Goal: Task Accomplishment & Management: Complete application form

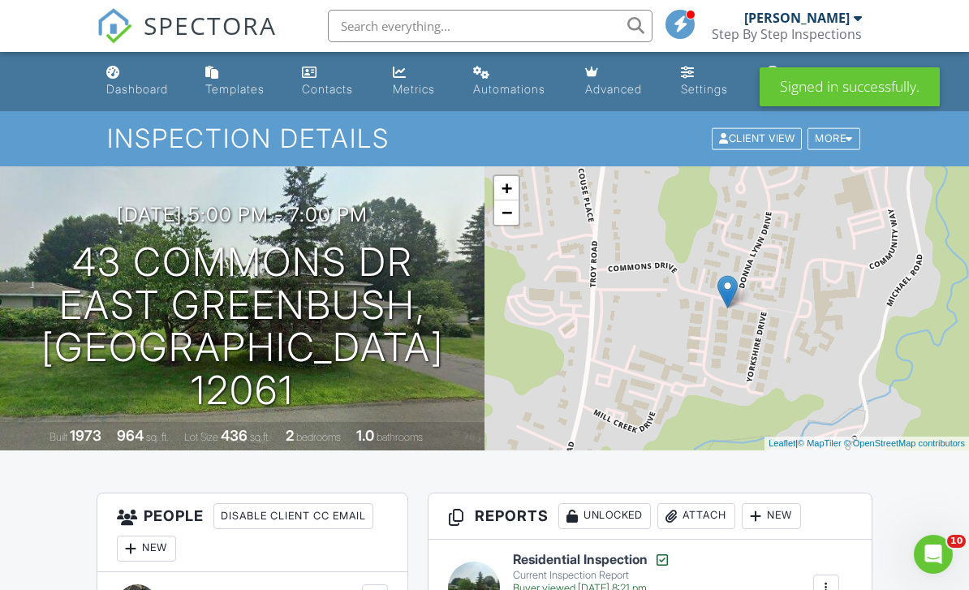
click at [503, 30] on input "text" at bounding box center [490, 26] width 325 height 32
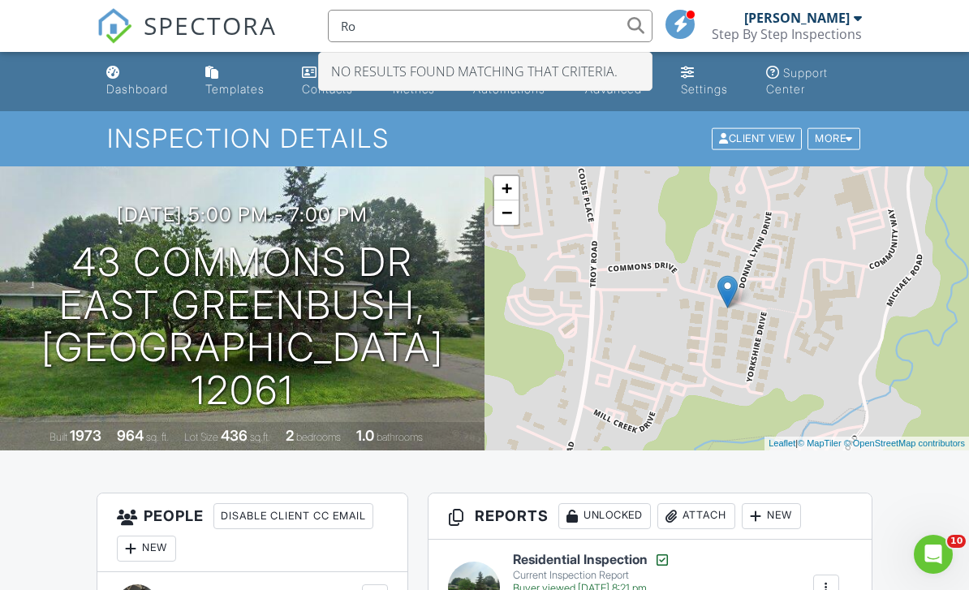
type input "R"
type input "4"
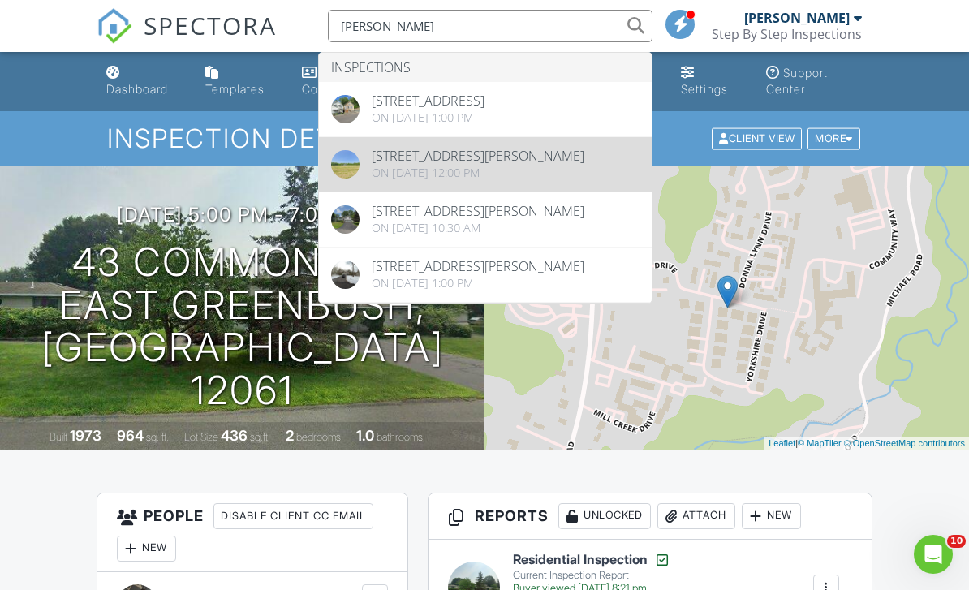
type input "Lin"
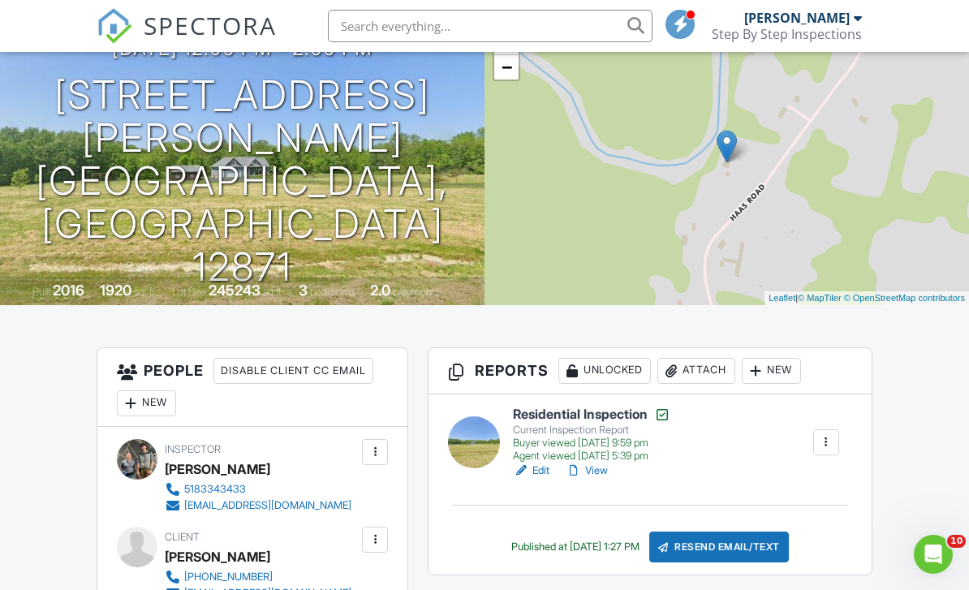
scroll to position [140, 0]
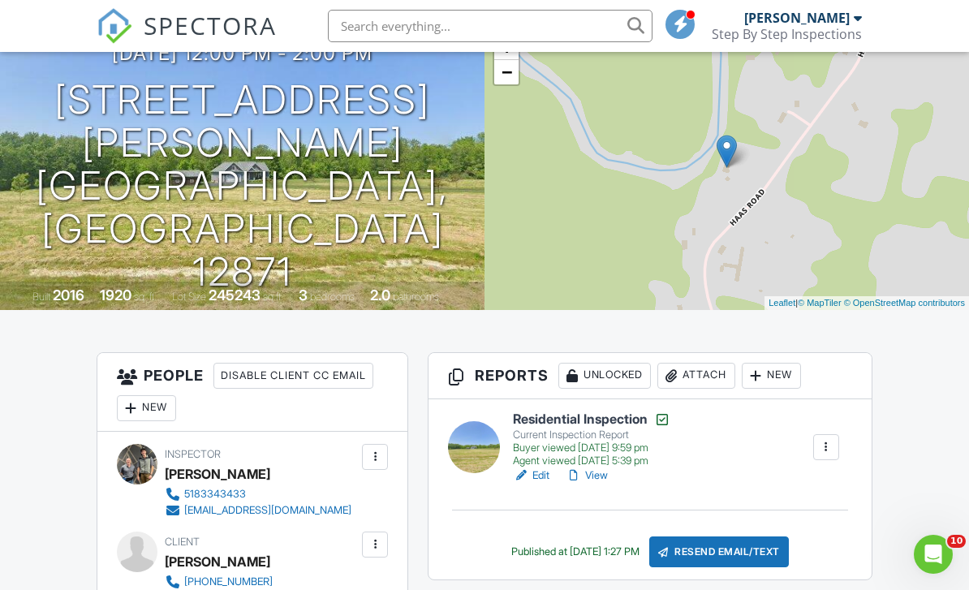
click at [826, 24] on div "[PERSON_NAME]" at bounding box center [797, 18] width 106 height 16
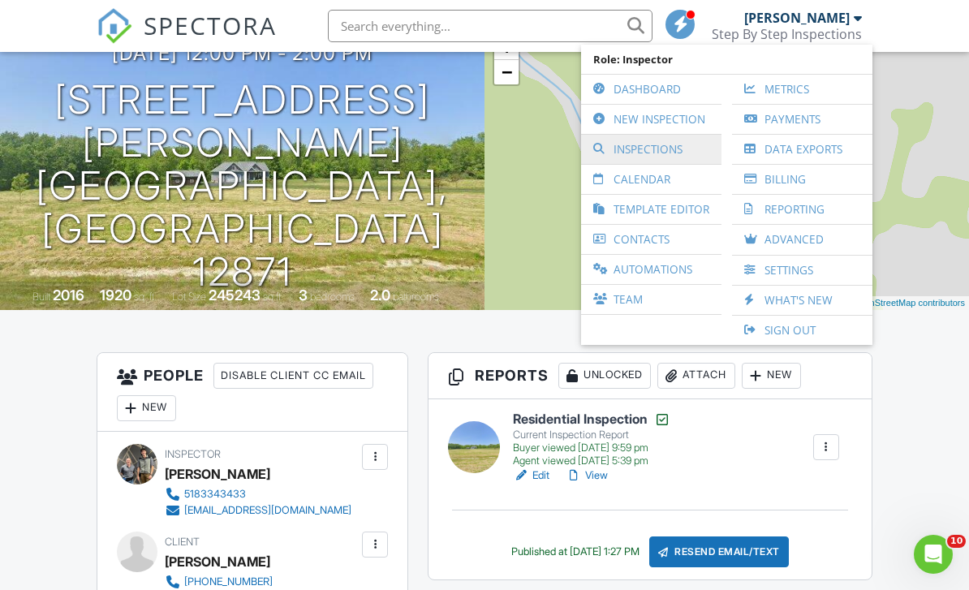
click at [672, 150] on link "Inspections" at bounding box center [651, 149] width 124 height 29
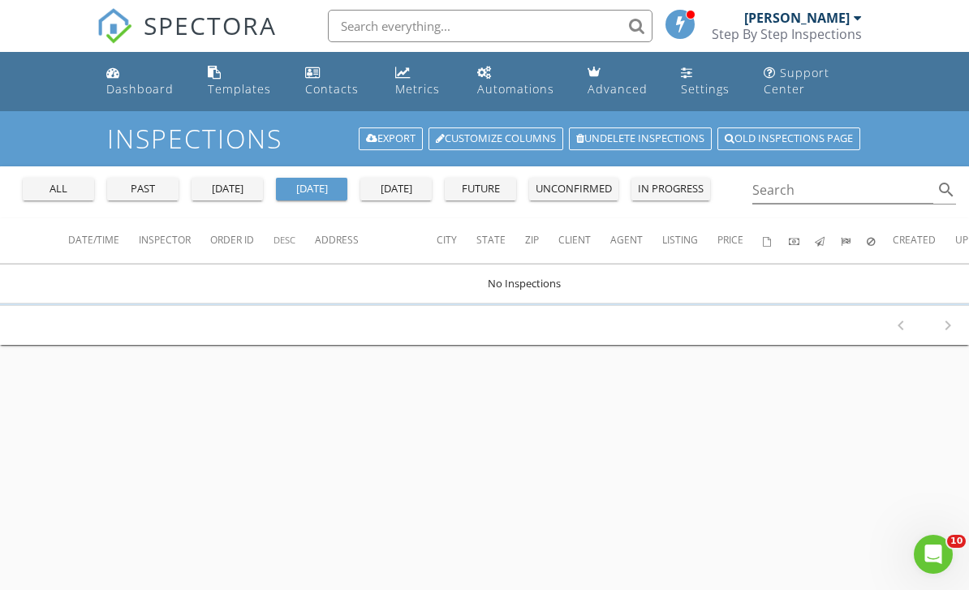
click at [537, 26] on input "text" at bounding box center [490, 26] width 325 height 32
click at [503, 13] on input "text" at bounding box center [490, 26] width 325 height 32
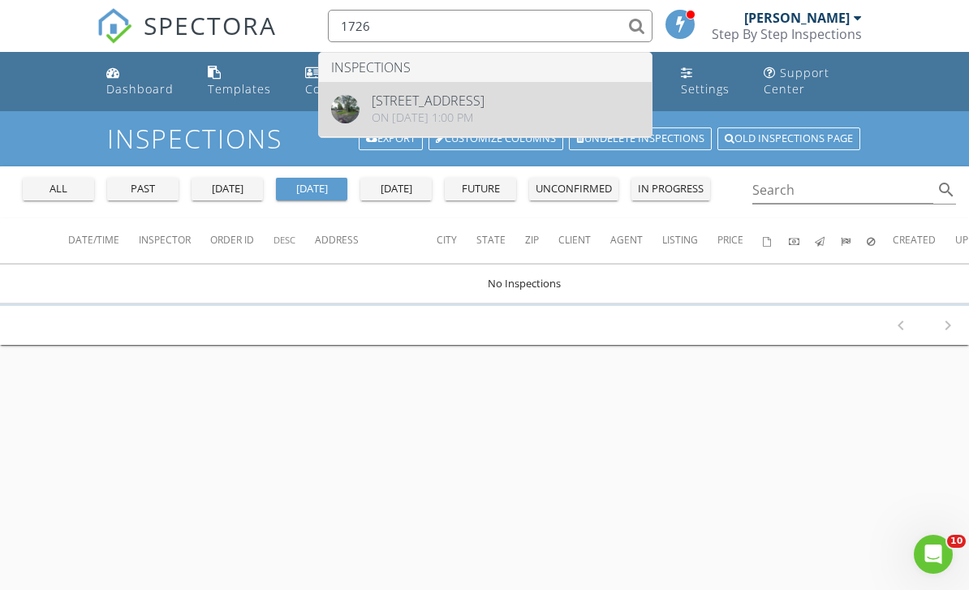
type input "1726"
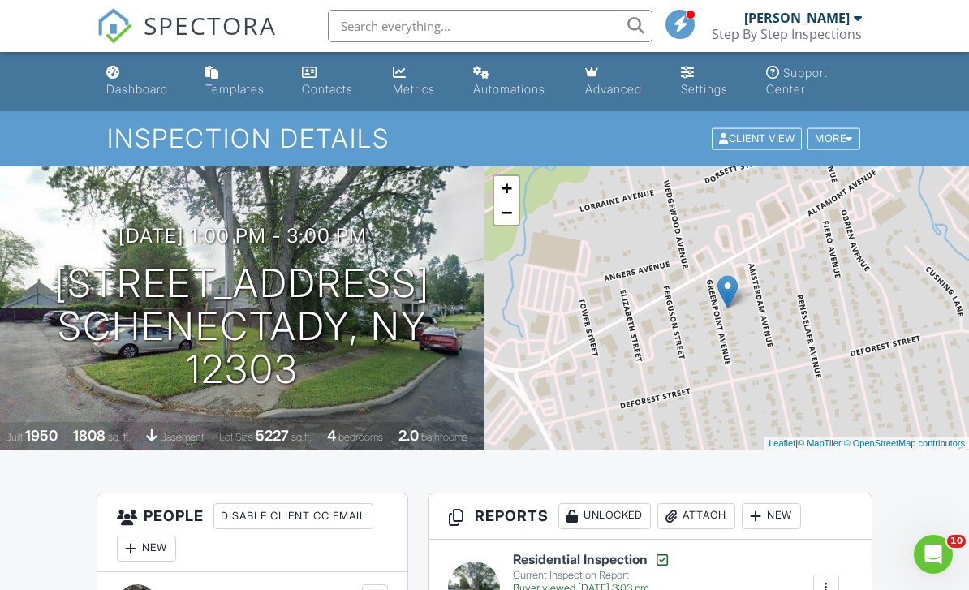
click at [843, 25] on div "[PERSON_NAME]" at bounding box center [797, 18] width 106 height 16
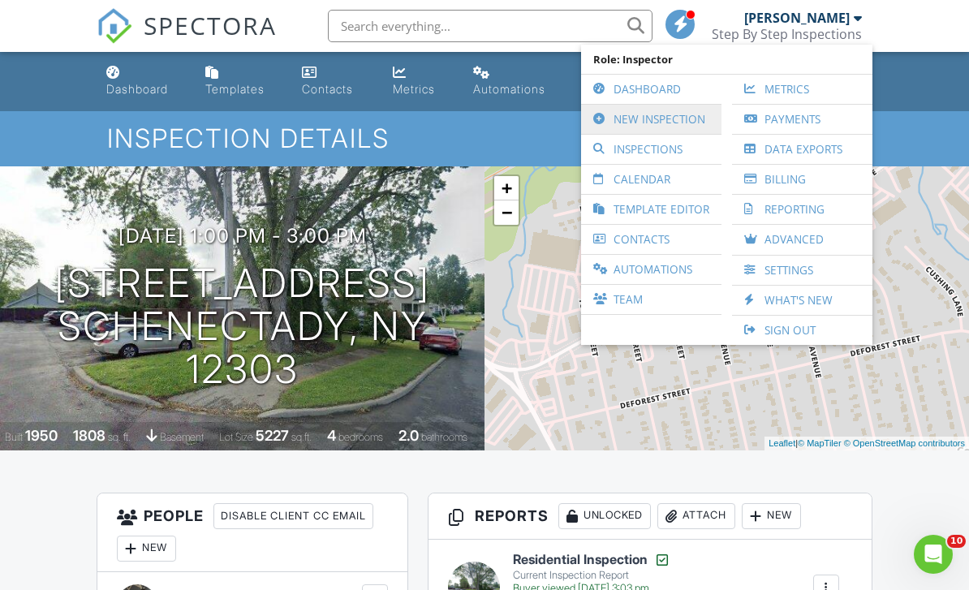
click at [672, 113] on link "New Inspection" at bounding box center [651, 119] width 124 height 29
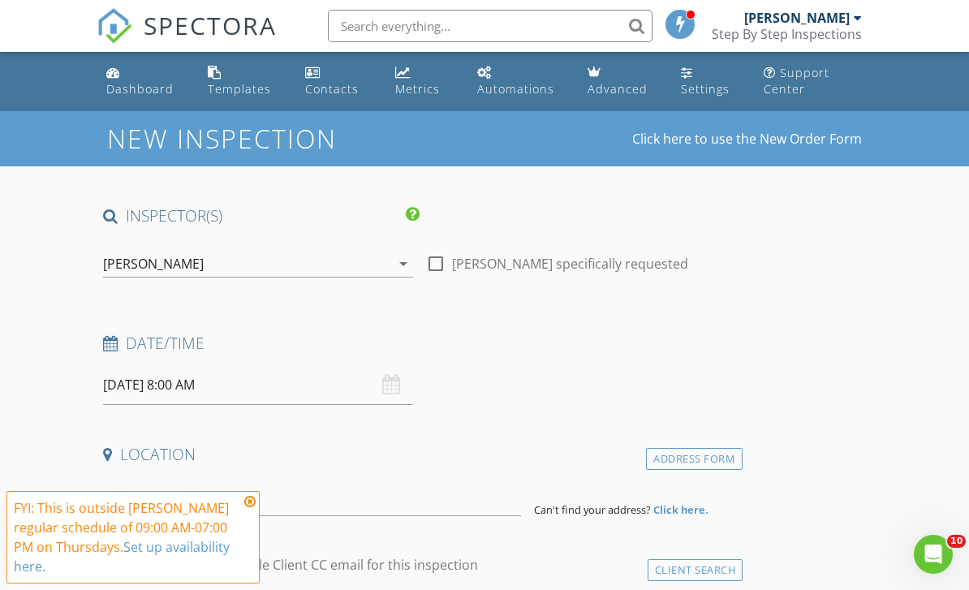
click at [149, 378] on input "[DATE] 8:00 AM" at bounding box center [258, 385] width 310 height 40
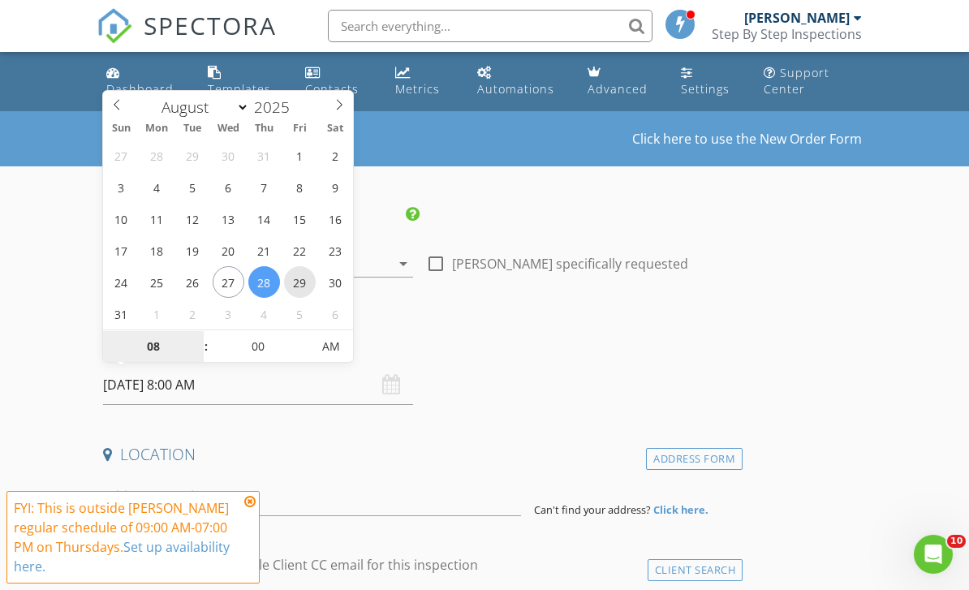
type input "[DATE] 8:00 AM"
type input "12"
type input "[DATE] 12:00 PM"
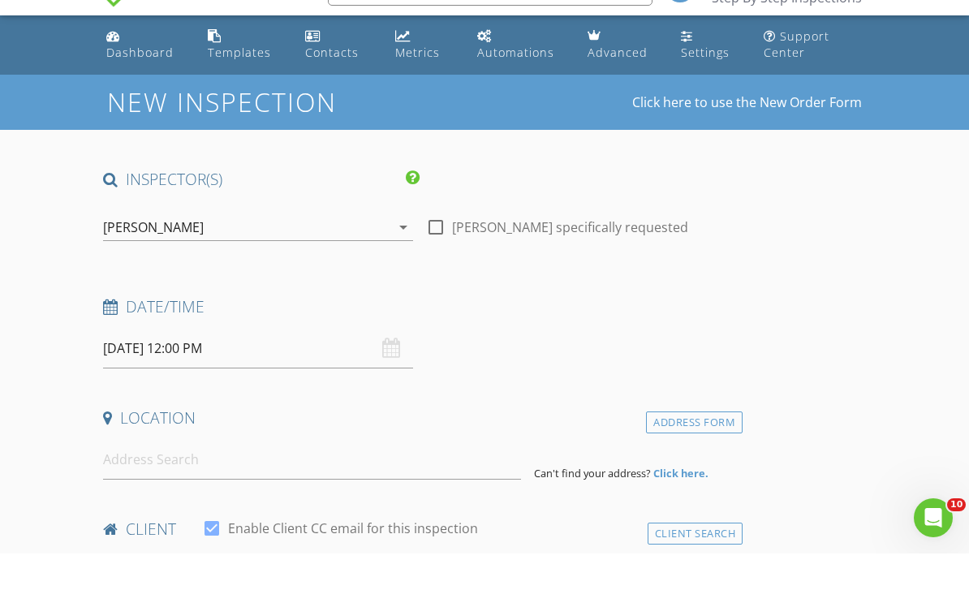
scroll to position [37, 0]
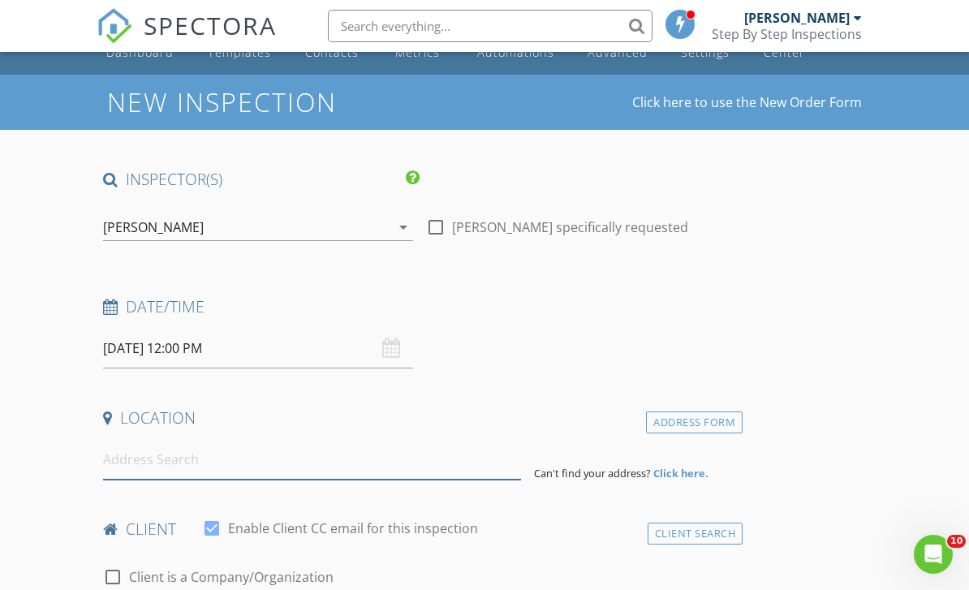
click at [201, 447] on input at bounding box center [312, 460] width 418 height 40
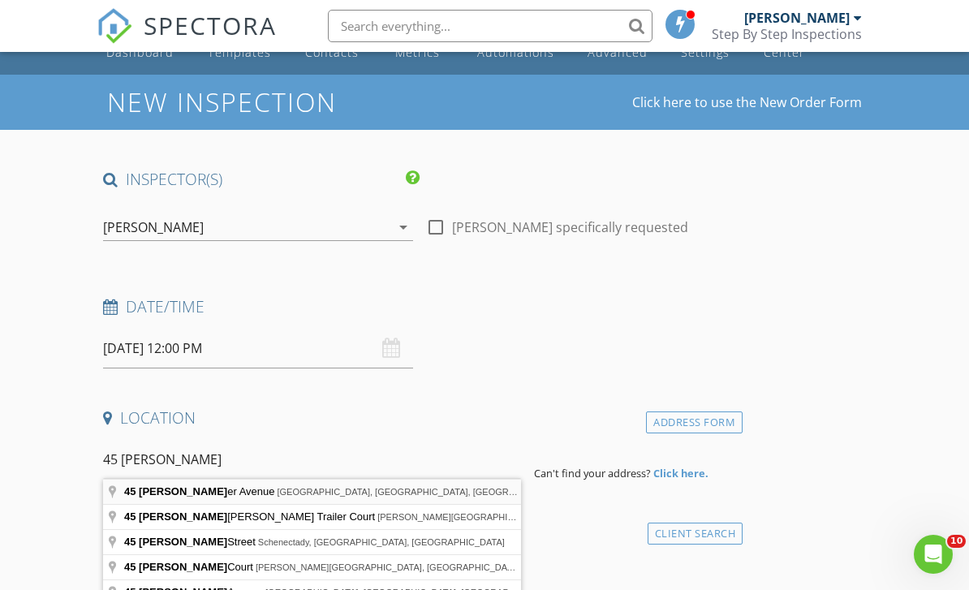
type input "45 Marriner Avenue, Albany, NY, USA"
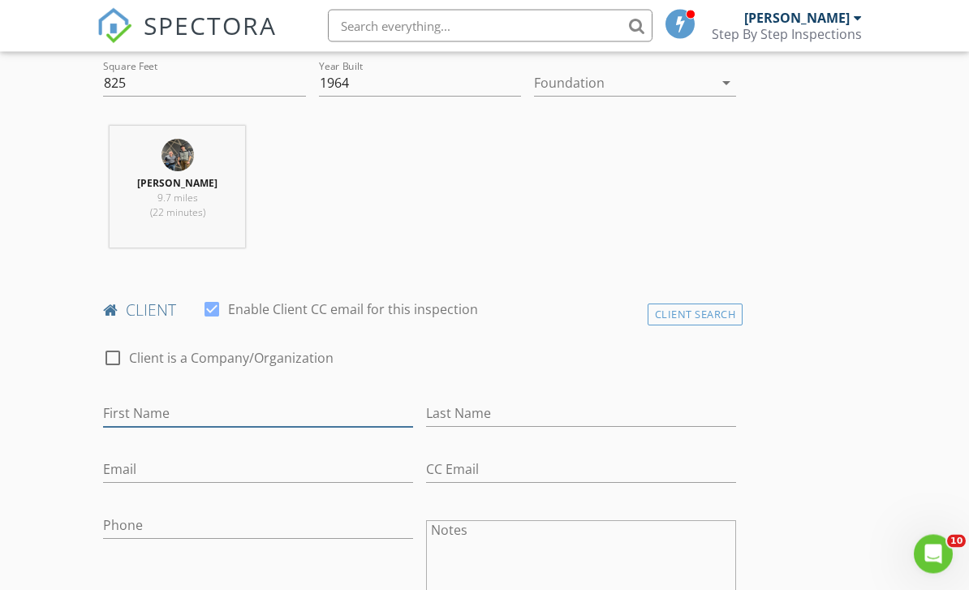
click at [198, 404] on input "First Name" at bounding box center [258, 414] width 310 height 27
type input "Joise"
click at [487, 411] on input "Last Name" at bounding box center [581, 414] width 310 height 27
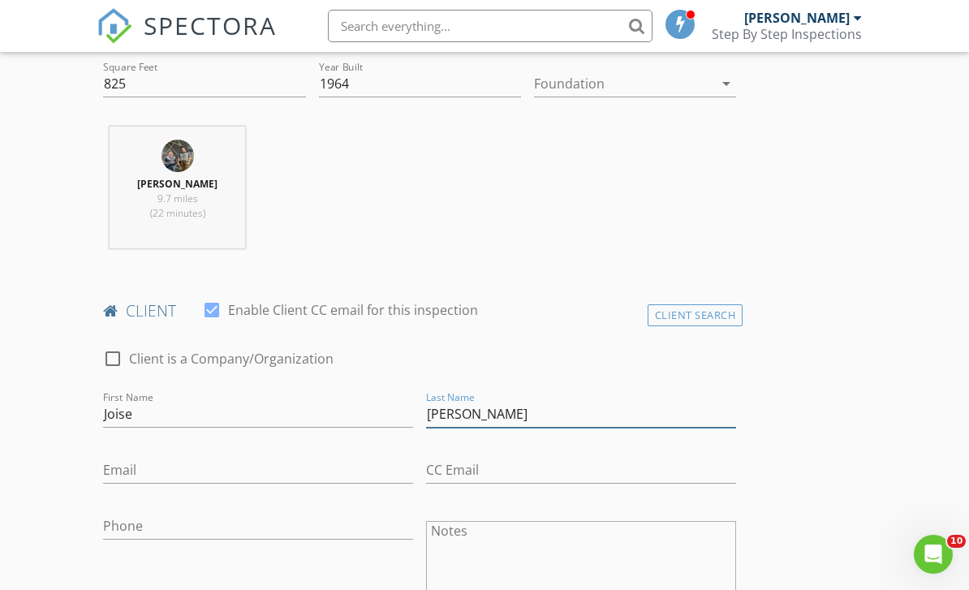
type input "[PERSON_NAME]"
click at [235, 471] on input "Email" at bounding box center [258, 470] width 310 height 27
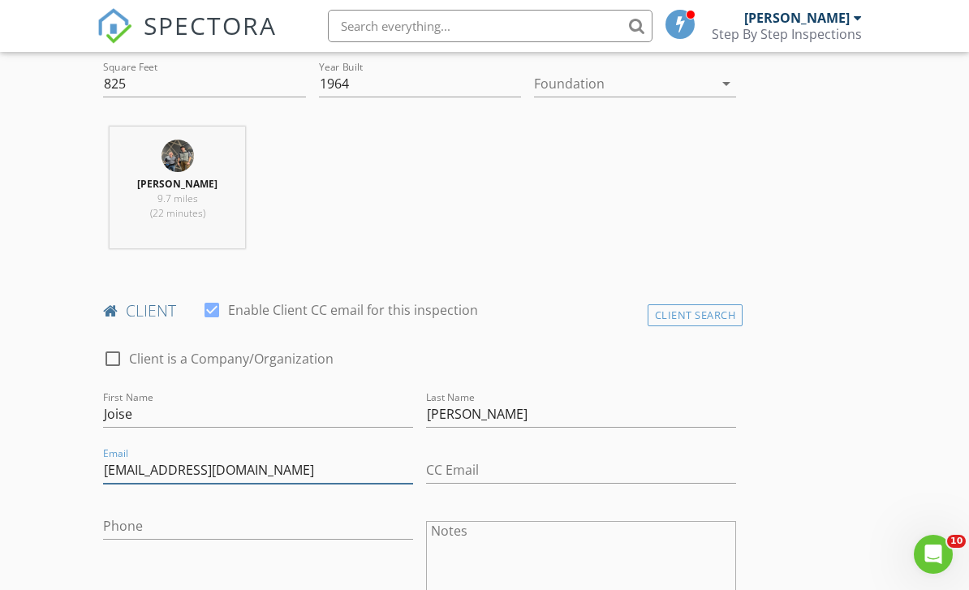
type input "[EMAIL_ADDRESS][DOMAIN_NAME]"
click at [227, 531] on input "Phone" at bounding box center [258, 526] width 310 height 27
type input "4"
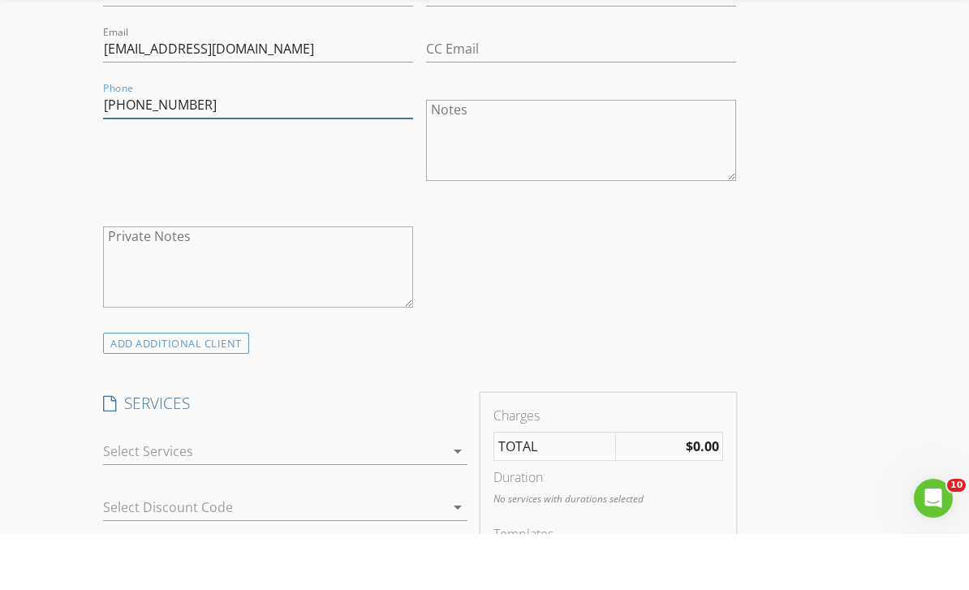
scroll to position [1000, 0]
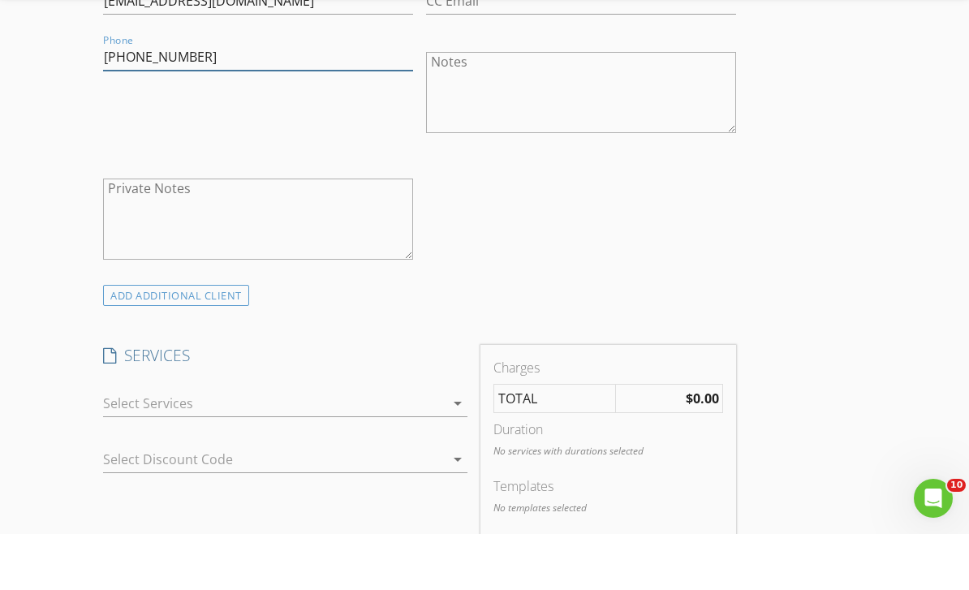
type input "[PHONE_NUMBER]"
click at [355, 447] on div at bounding box center [273, 460] width 341 height 26
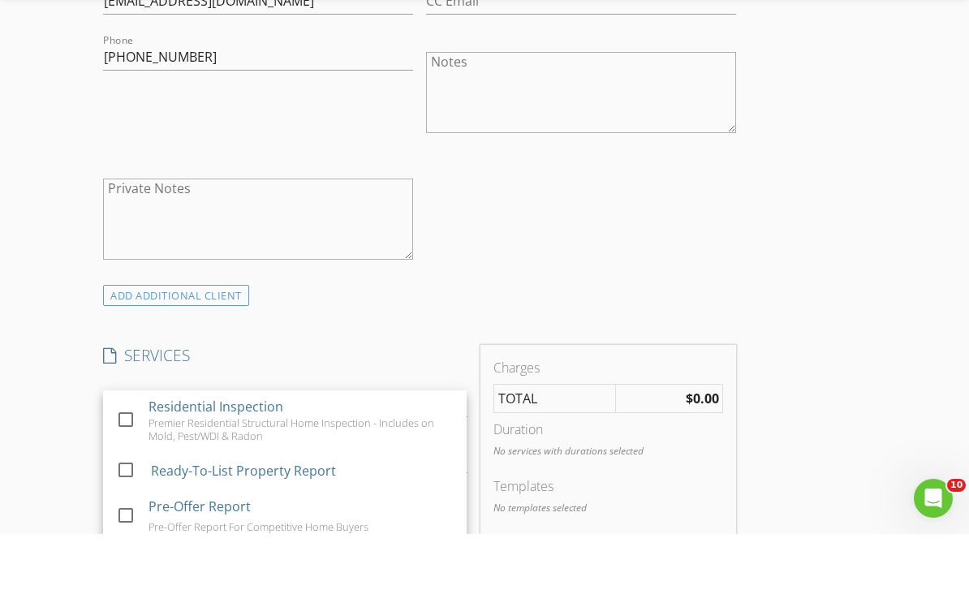
scroll to position [1056, 0]
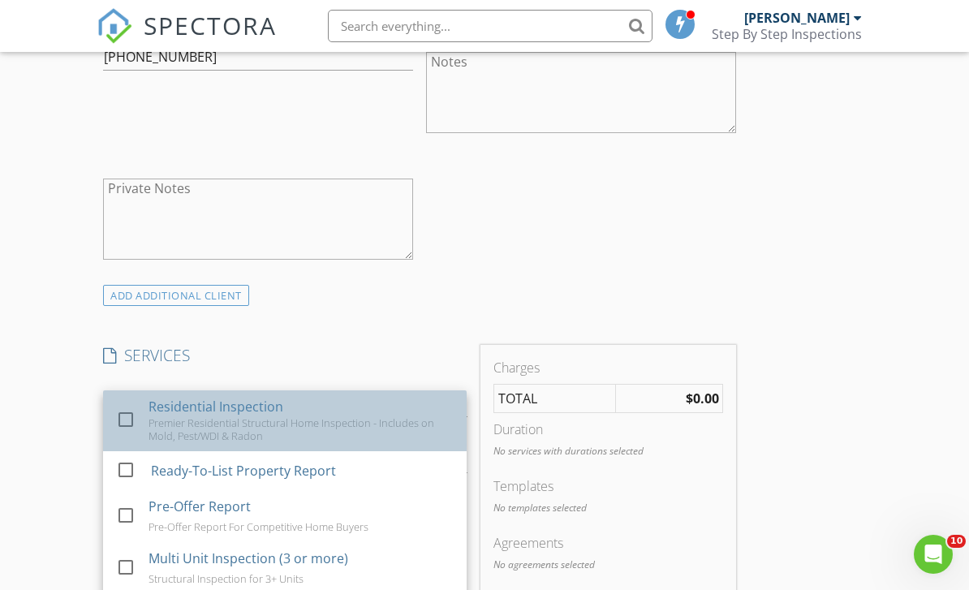
click at [270, 416] on div "Premier Residential Structural Home Inspection - Includes on Mold, Pest/WDI & R…" at bounding box center [301, 429] width 305 height 26
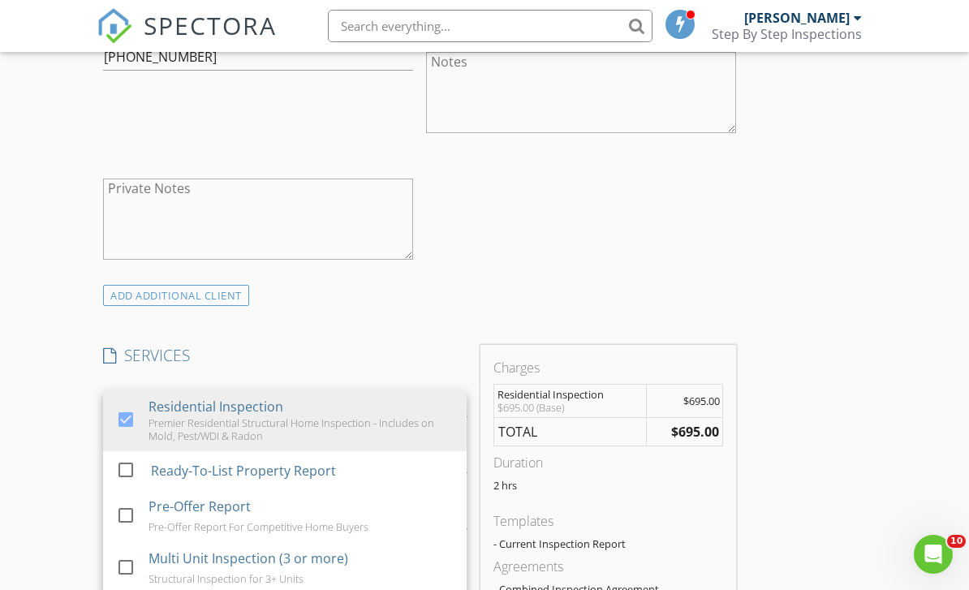
click at [598, 205] on div "check_box_outline_blank Client is a Company/Organization First Name Joise Last …" at bounding box center [420, 74] width 646 height 421
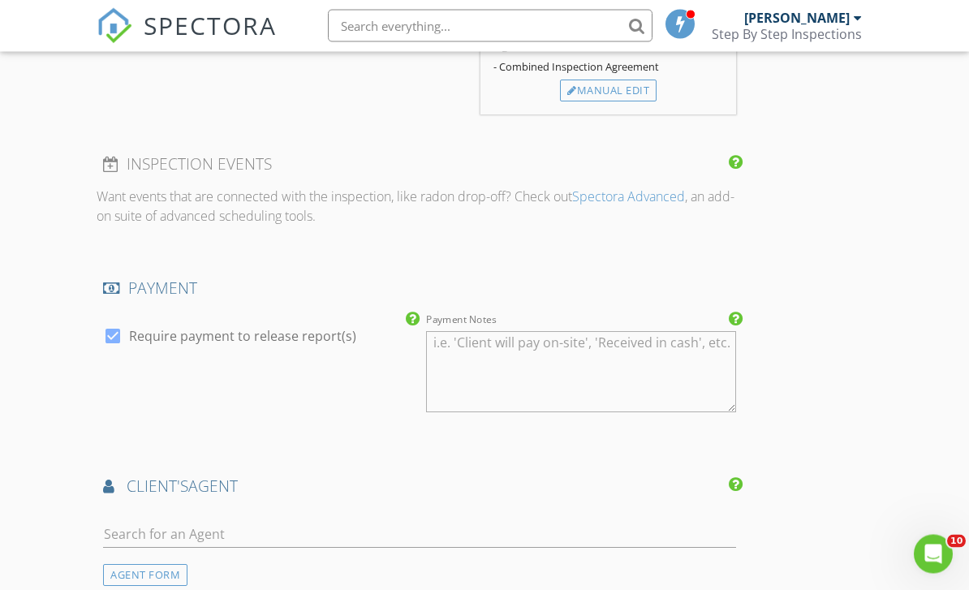
scroll to position [1620, 0]
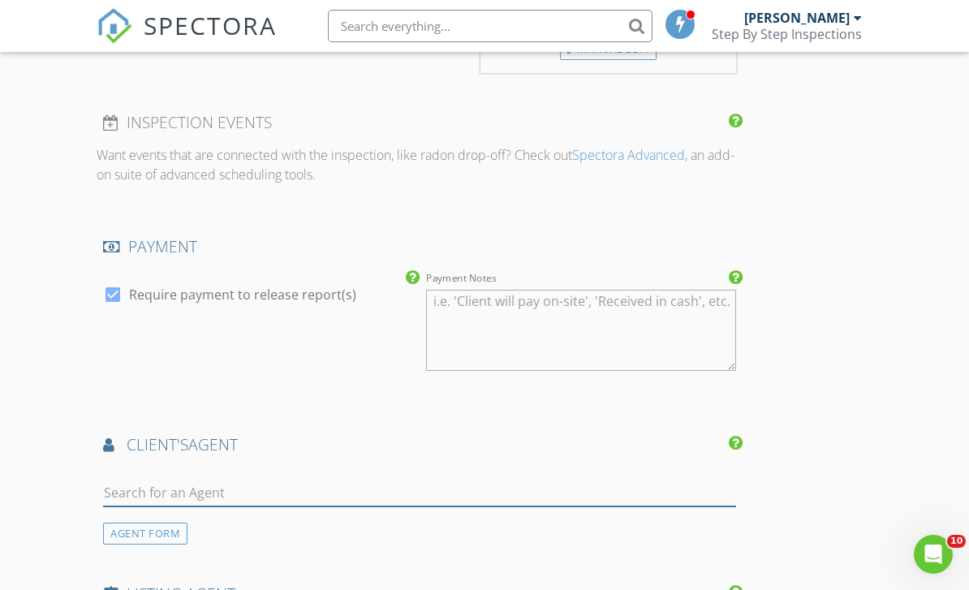
click at [262, 494] on input "text" at bounding box center [419, 493] width 633 height 27
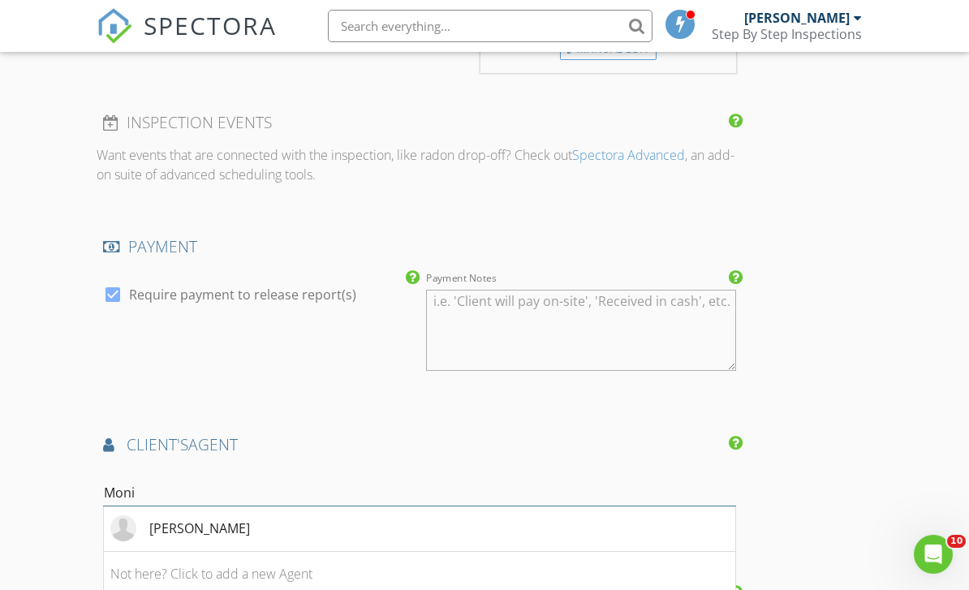
type input "Monik"
click at [257, 515] on li "[PERSON_NAME]" at bounding box center [420, 529] width 632 height 45
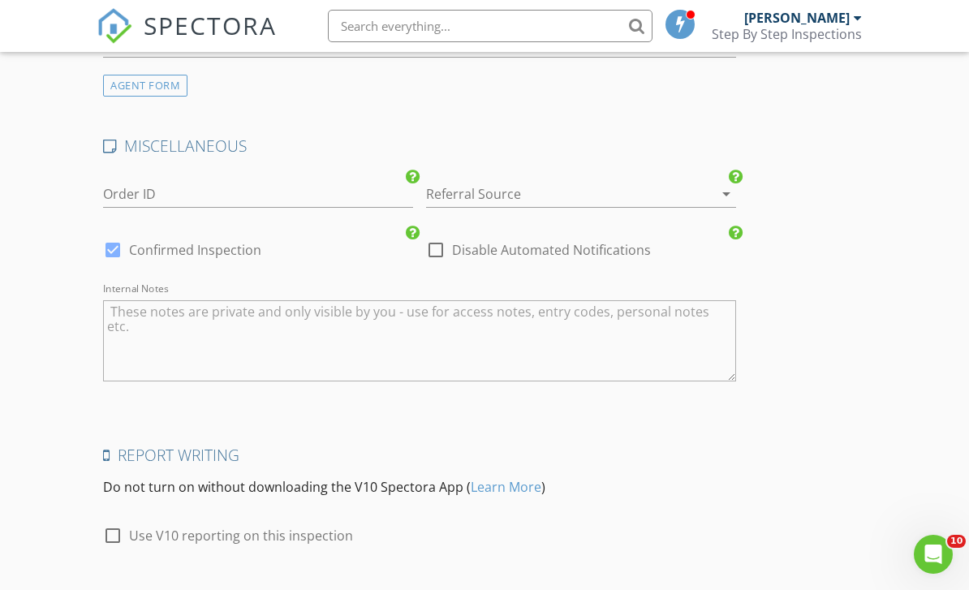
scroll to position [2638, 0]
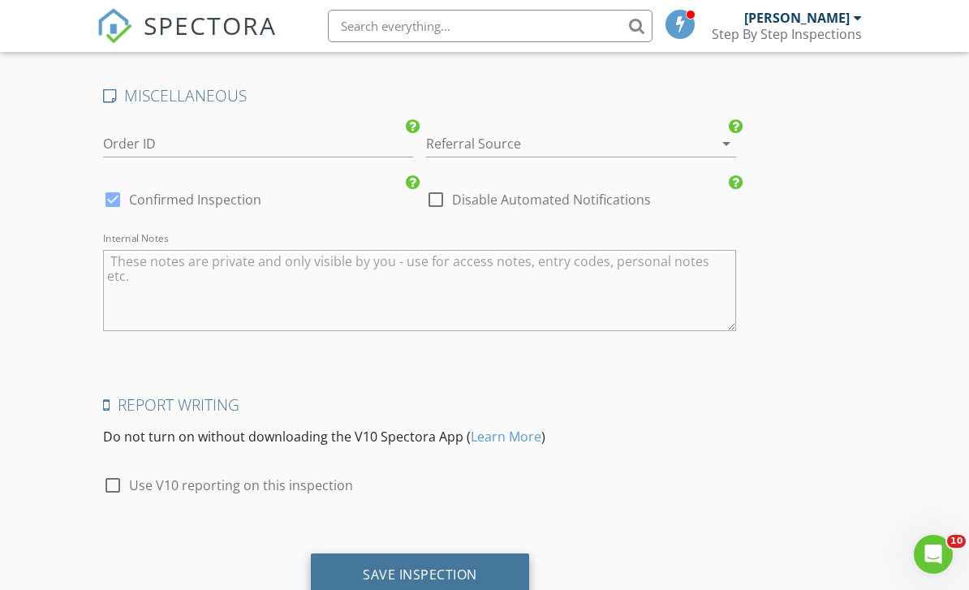
click at [455, 567] on div "Save Inspection" at bounding box center [420, 575] width 114 height 16
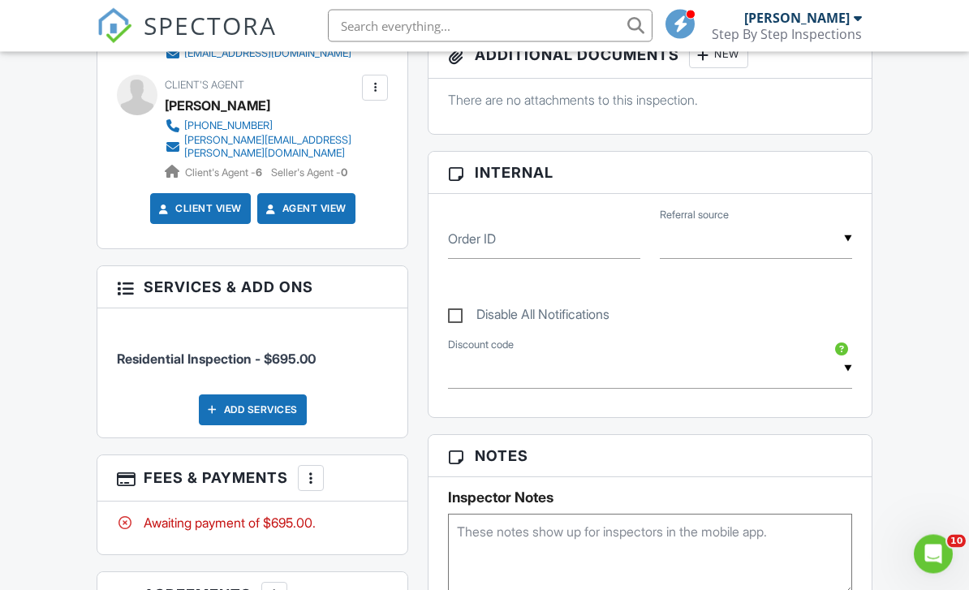
scroll to position [685, 0]
click at [290, 514] on div "Awaiting payment of $695.00." at bounding box center [252, 523] width 271 height 18
click at [309, 470] on div at bounding box center [311, 478] width 16 height 16
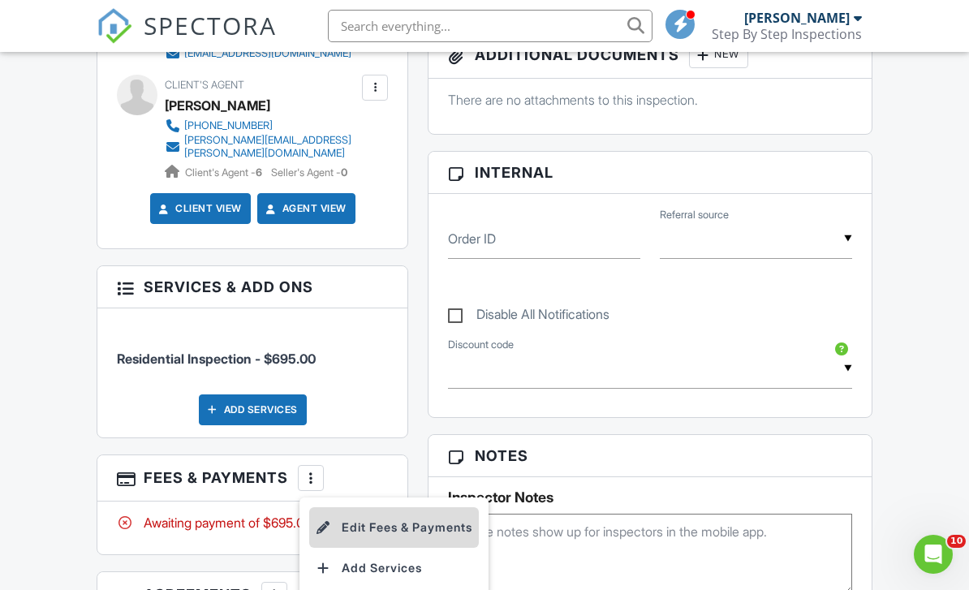
click at [402, 518] on li "Edit Fees & Payments" at bounding box center [394, 527] width 170 height 41
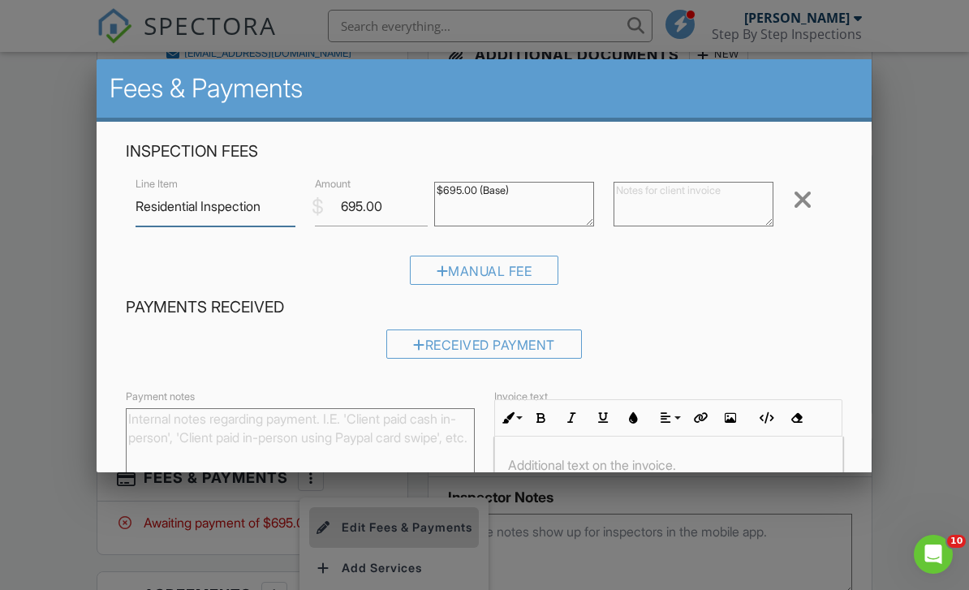
scroll to position [684, 0]
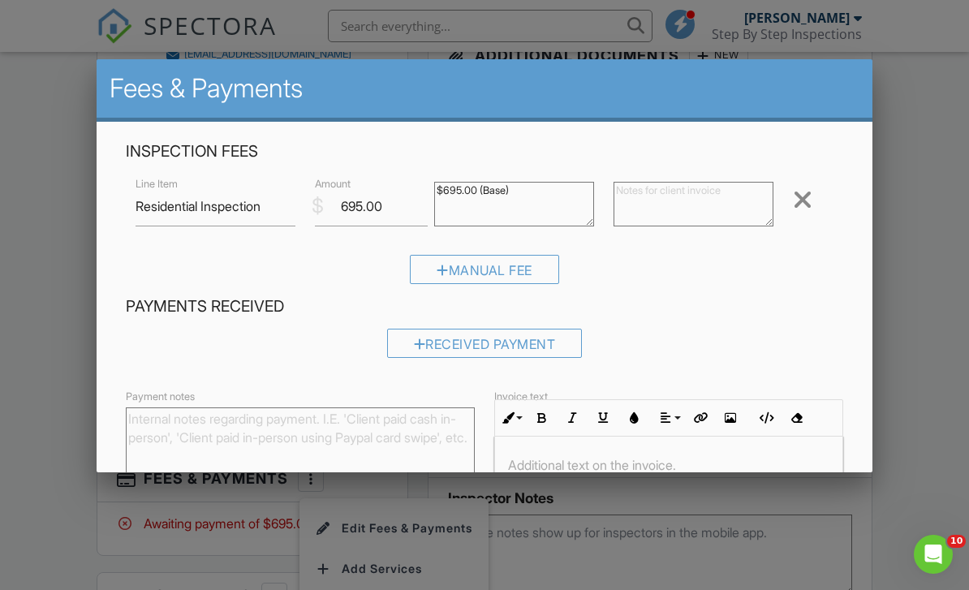
click at [503, 222] on textarea "$695.00 (Base)" at bounding box center [514, 204] width 160 height 45
type textarea "$695.00 (Base) $100 returning customer"
click at [347, 209] on input "695.00" at bounding box center [371, 207] width 113 height 40
type input "595.00"
click at [697, 296] on div "Manual Fee" at bounding box center [484, 275] width 717 height 41
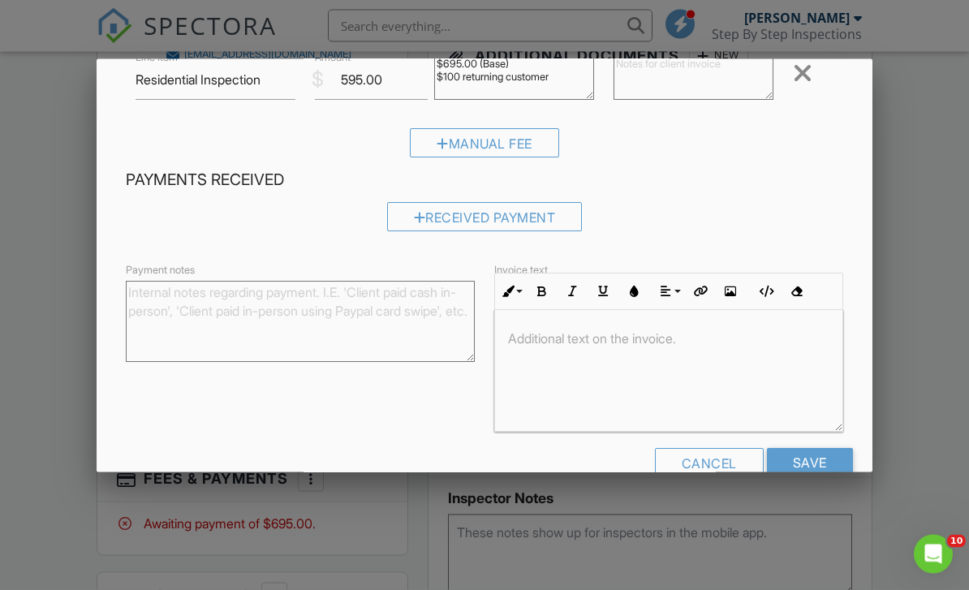
scroll to position [685, 0]
click at [814, 461] on input "Save" at bounding box center [810, 463] width 86 height 29
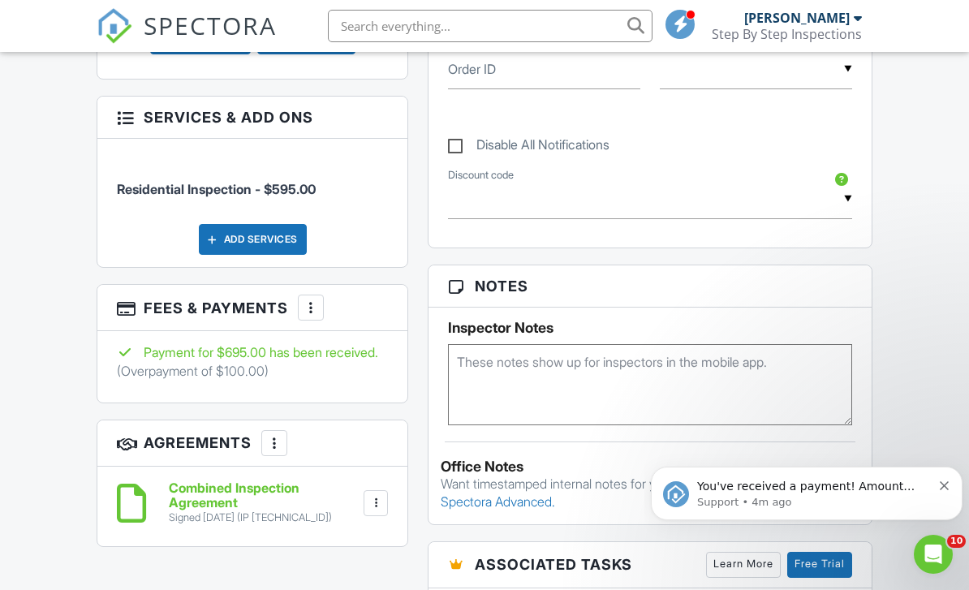
scroll to position [1025, 0]
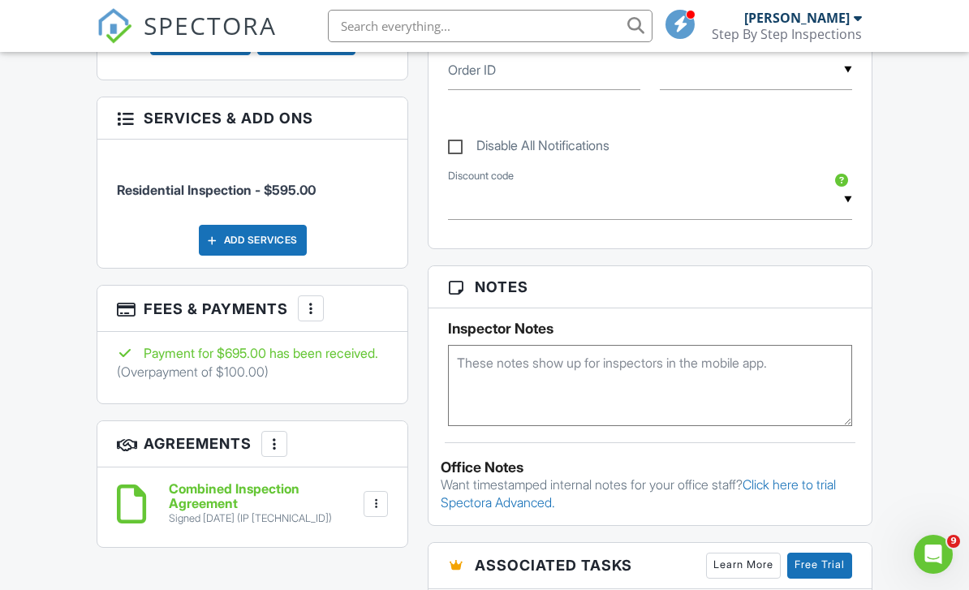
click at [324, 312] on div "More" at bounding box center [311, 309] width 26 height 26
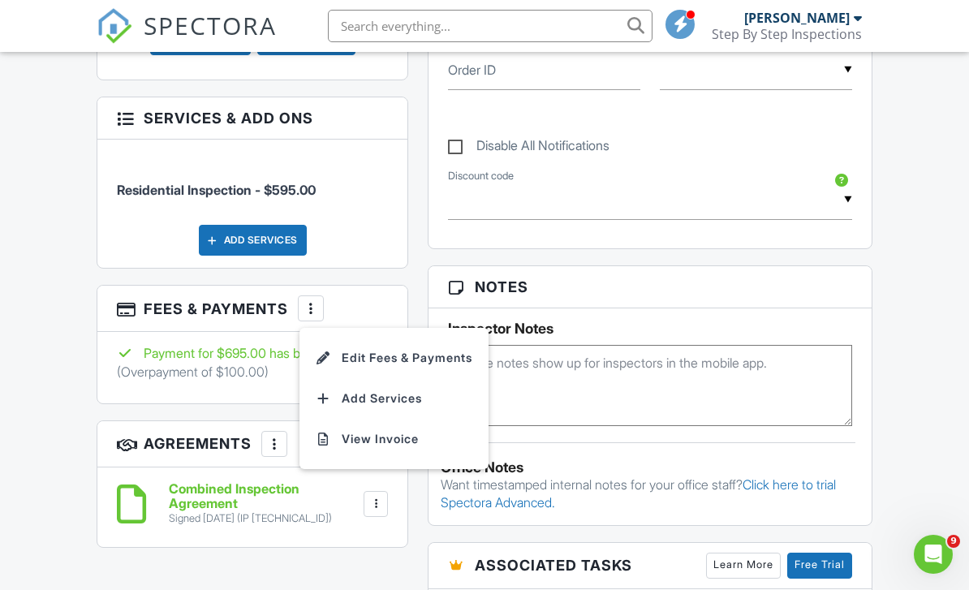
click at [62, 366] on div "Dashboard Templates Contacts Metrics Automations Advanced Settings Support Cent…" at bounding box center [484, 231] width 969 height 2409
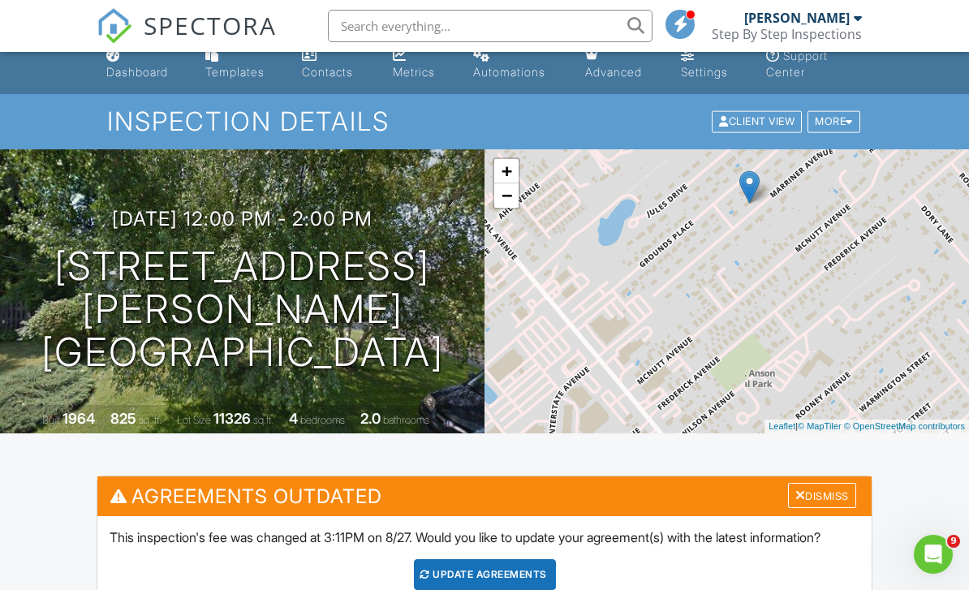
scroll to position [0, 0]
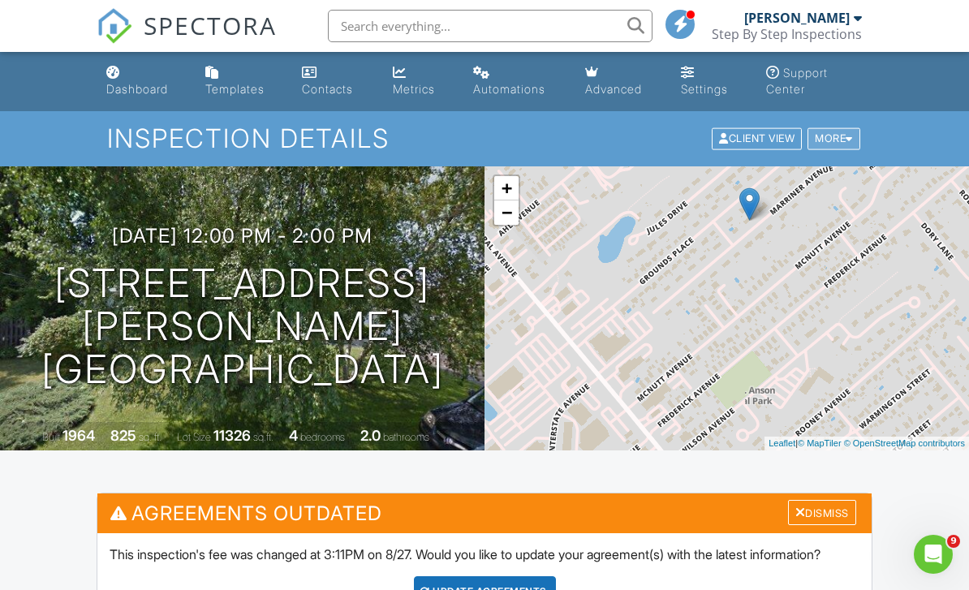
click at [843, 131] on div "More" at bounding box center [834, 139] width 53 height 22
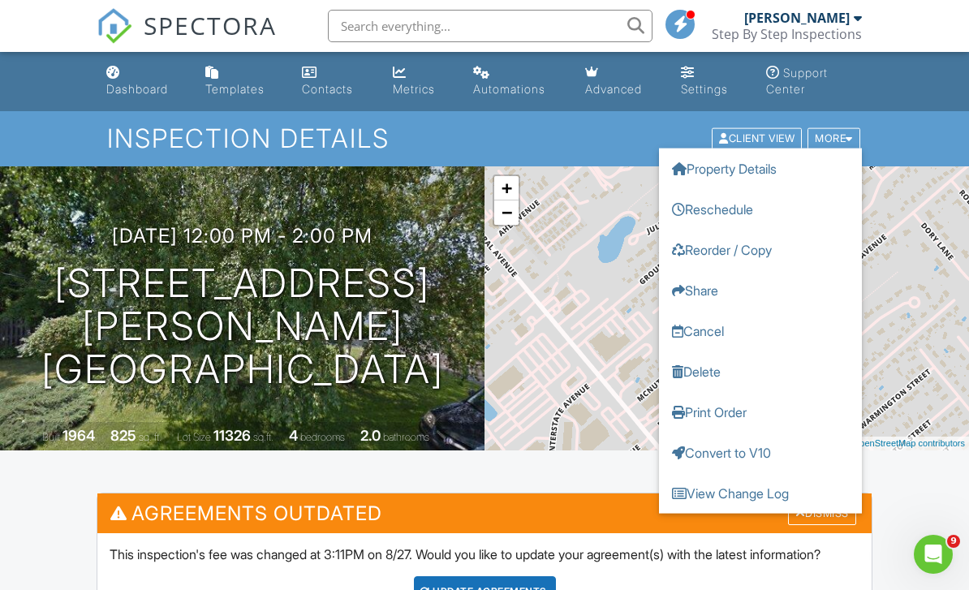
click at [907, 111] on div "Inspection Details Client View More Property Details Reschedule Reorder / Copy …" at bounding box center [484, 138] width 969 height 54
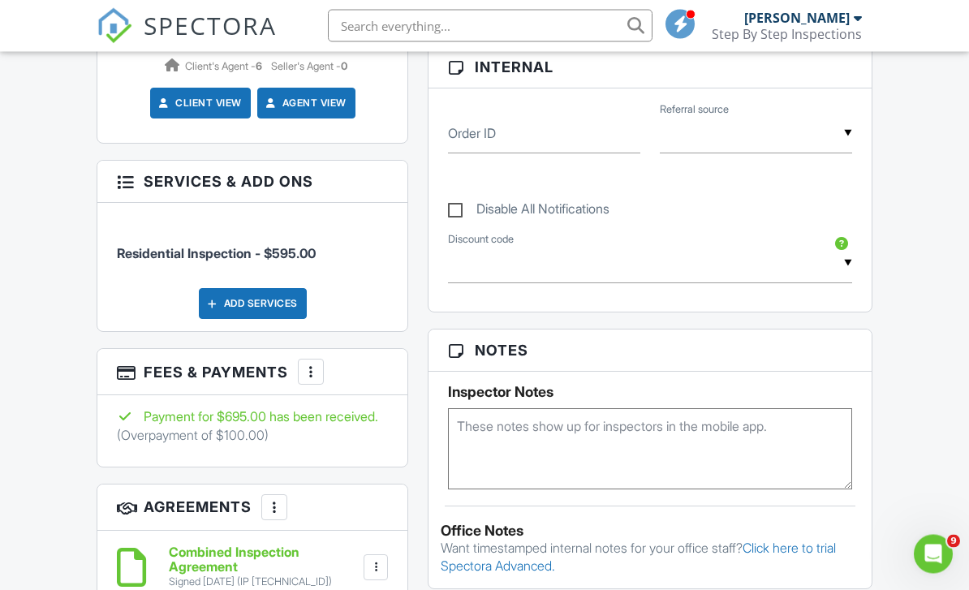
scroll to position [1081, 0]
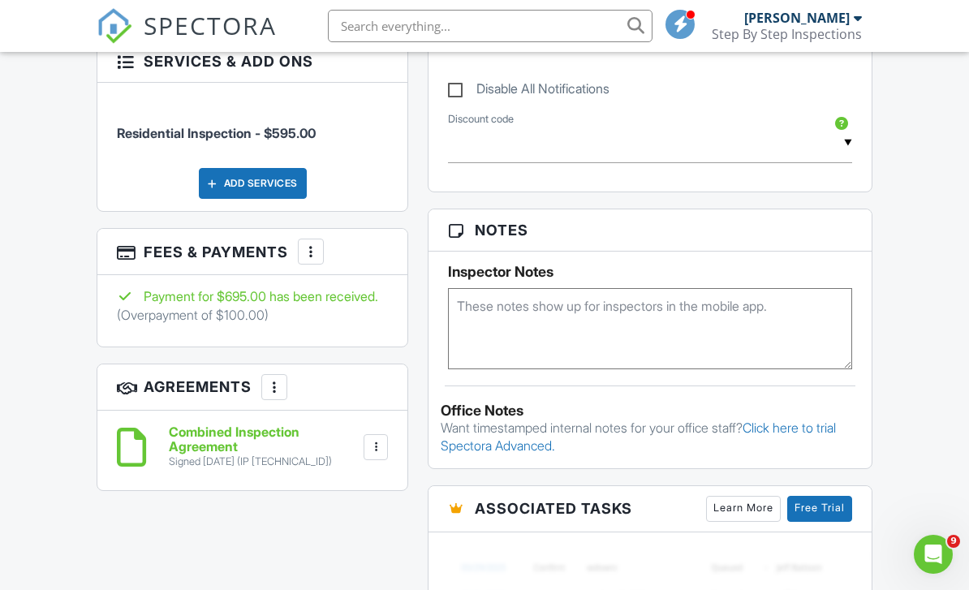
click at [315, 260] on div at bounding box center [311, 252] width 16 height 16
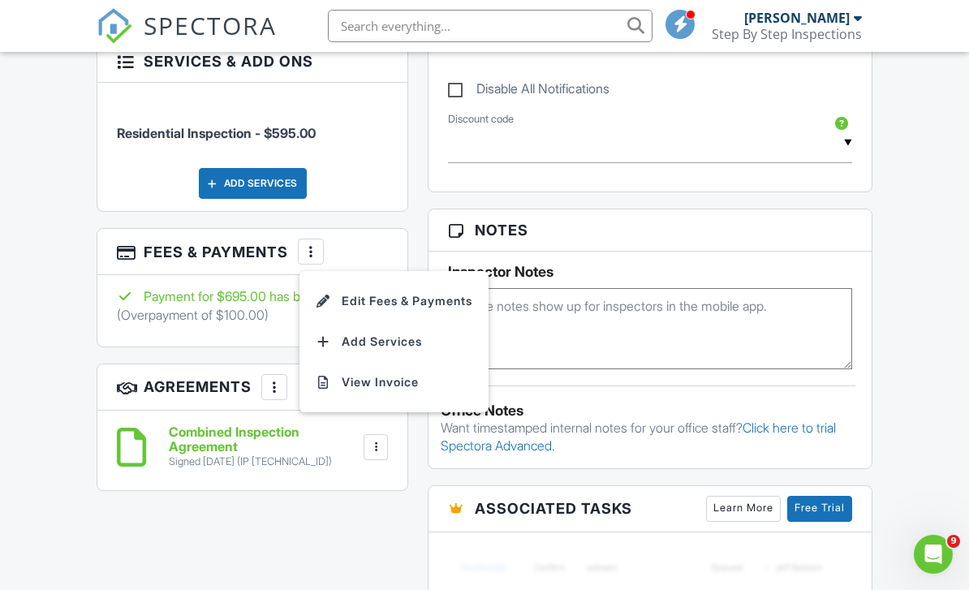
click at [364, 530] on div "All emails and texts are disabled for this inspection! All emails and texts hav…" at bounding box center [484, 160] width 795 height 1498
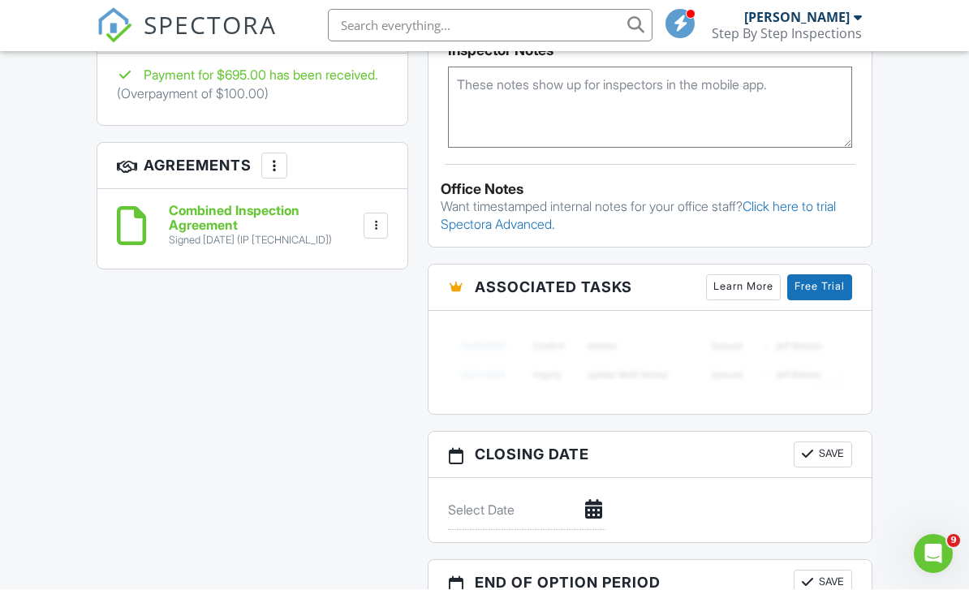
scroll to position [1303, 0]
click at [935, 546] on icon "Open Intercom Messenger" at bounding box center [931, 552] width 27 height 27
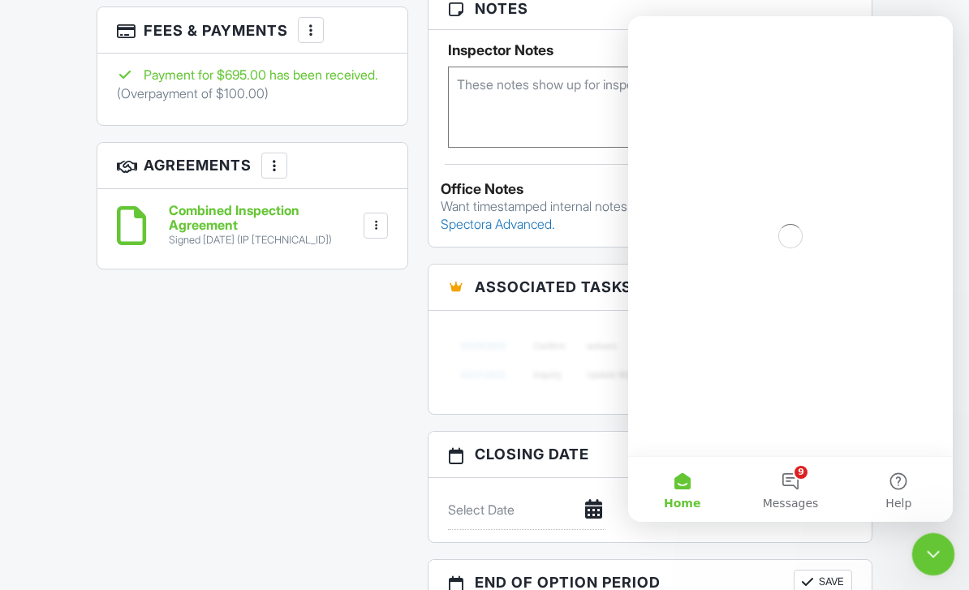
scroll to position [0, 0]
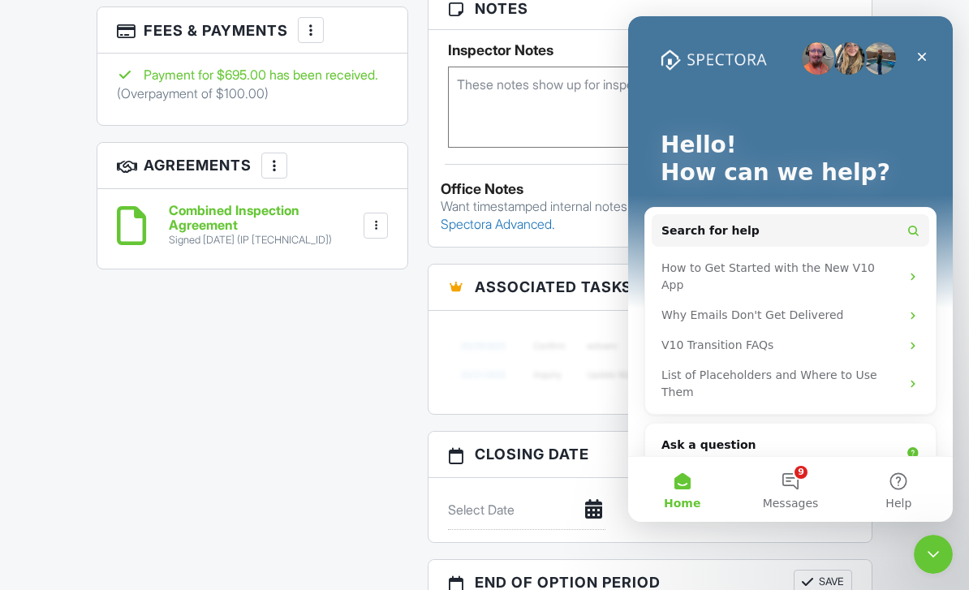
click at [931, 54] on div "Close" at bounding box center [922, 56] width 29 height 29
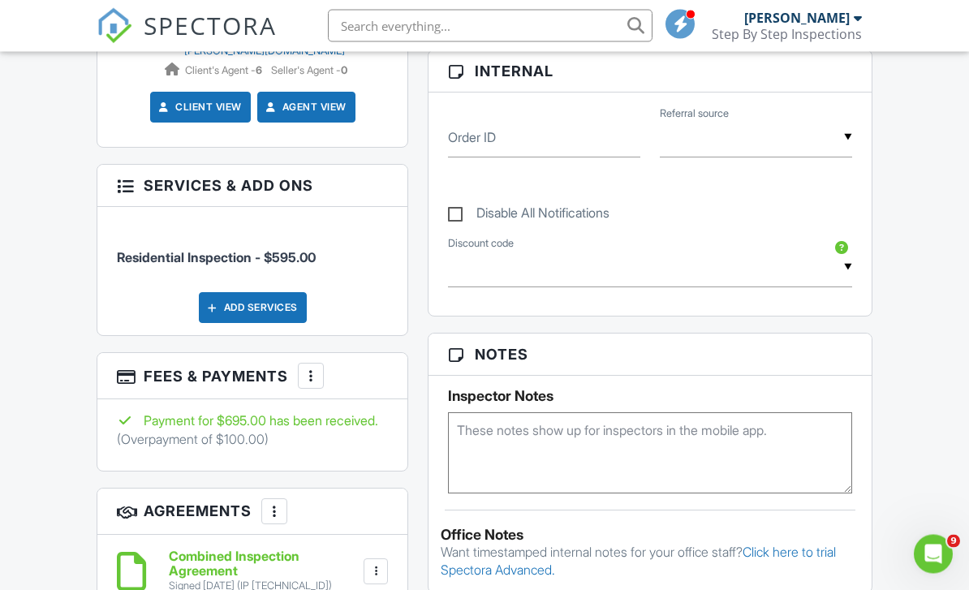
scroll to position [957, 0]
click at [50, 222] on div "Dashboard Templates Contacts Metrics Automations Advanced Settings Support Cent…" at bounding box center [484, 299] width 969 height 2409
click at [179, 21] on span "SPECTORA" at bounding box center [210, 25] width 133 height 34
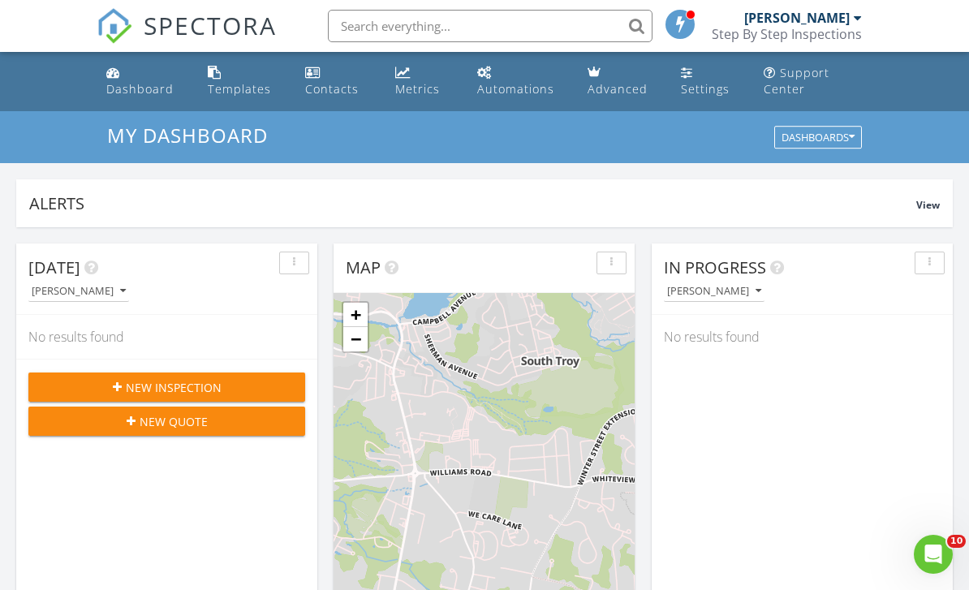
click at [837, 27] on div "Step By Step Inspections" at bounding box center [787, 34] width 150 height 16
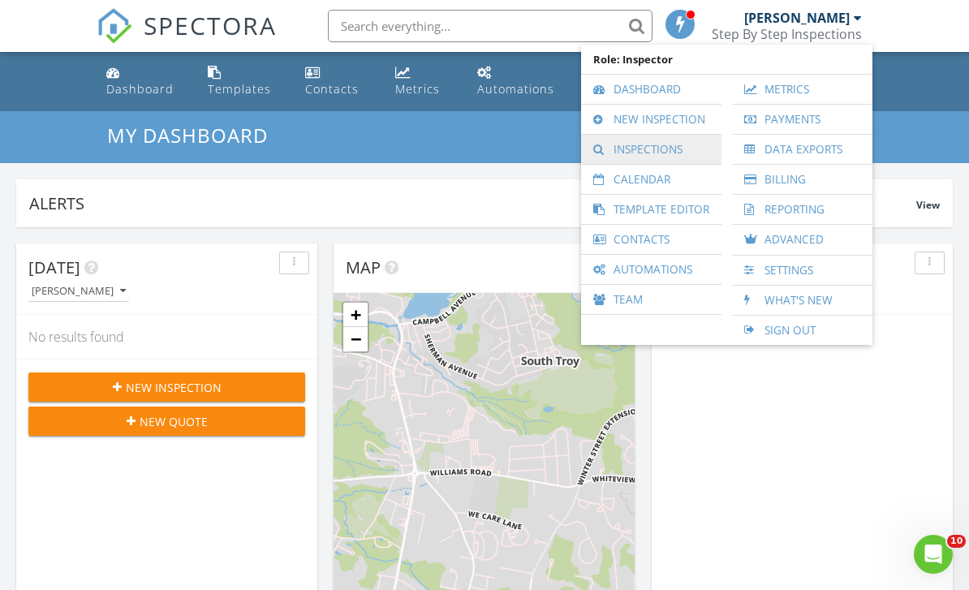
click at [675, 149] on link "Inspections" at bounding box center [651, 149] width 124 height 29
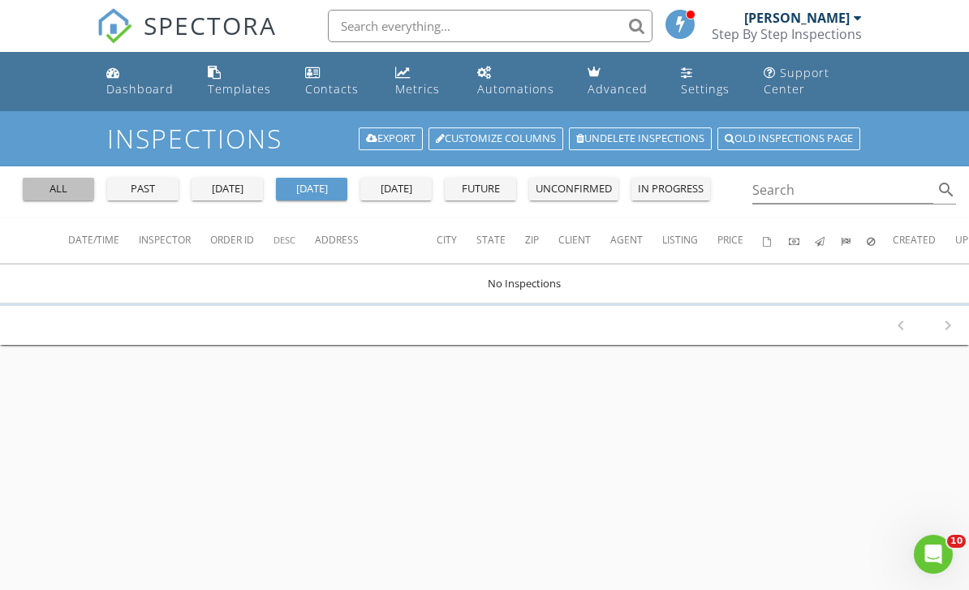
click at [50, 189] on div "all" at bounding box center [58, 189] width 58 height 16
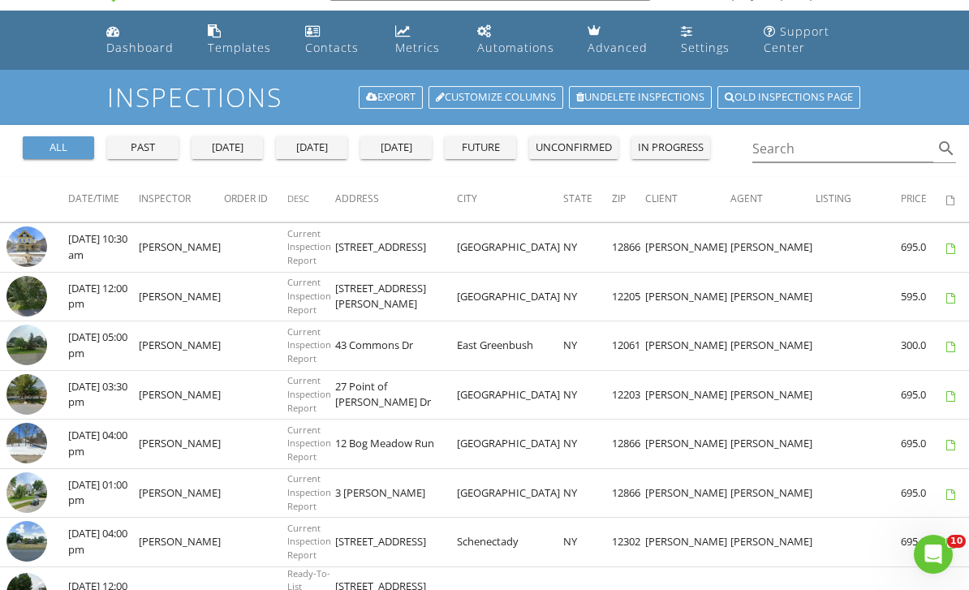
scroll to position [42, 0]
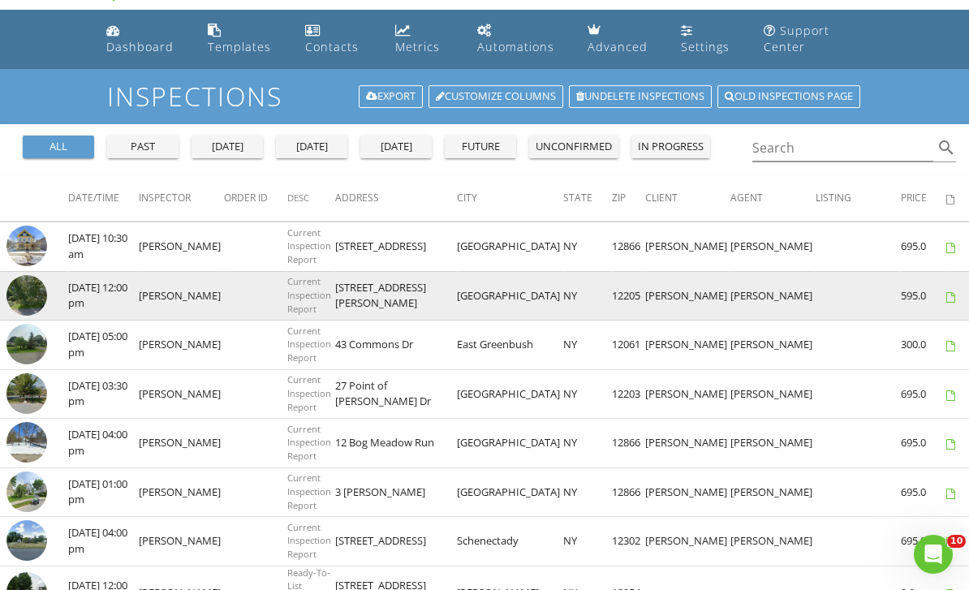
click at [83, 296] on td "08/29/2025 12:00 pm" at bounding box center [103, 296] width 71 height 50
click at [28, 296] on img at bounding box center [26, 295] width 41 height 41
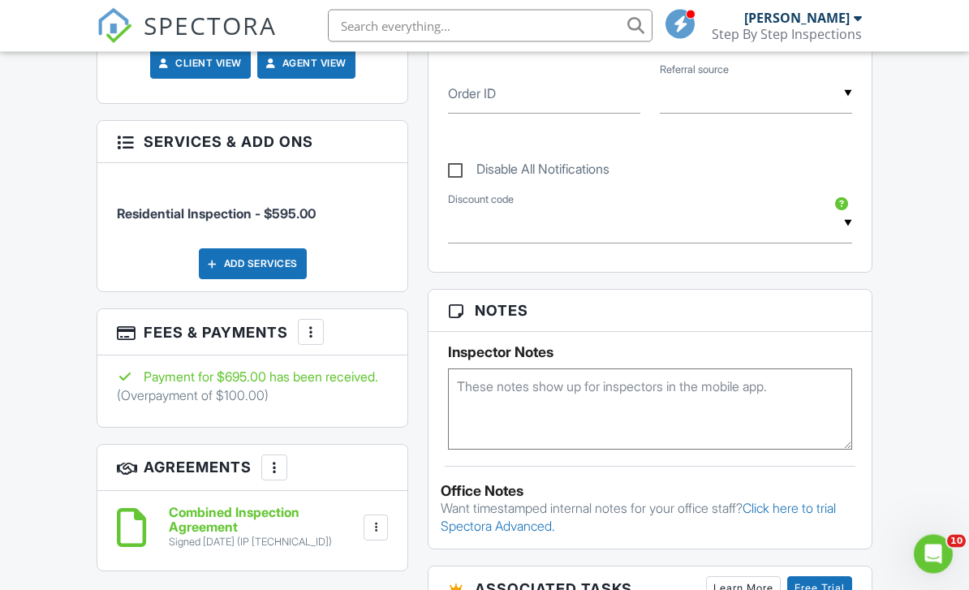
scroll to position [1020, 0]
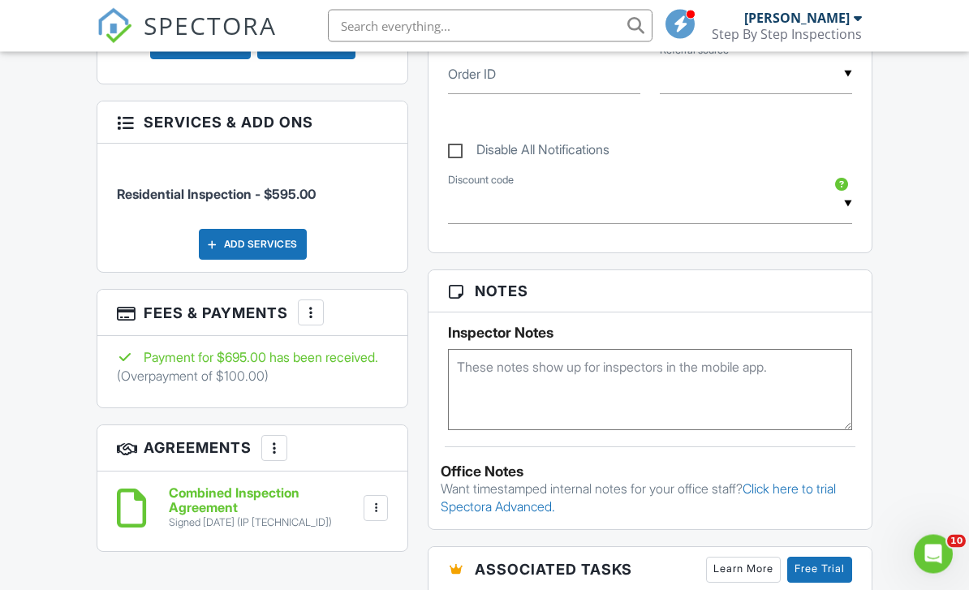
click at [295, 201] on span "Residential Inspection - $595.00" at bounding box center [216, 195] width 199 height 16
click at [281, 120] on h3 "Services & Add ons" at bounding box center [252, 123] width 310 height 42
click at [277, 248] on div "Add Services" at bounding box center [253, 244] width 108 height 31
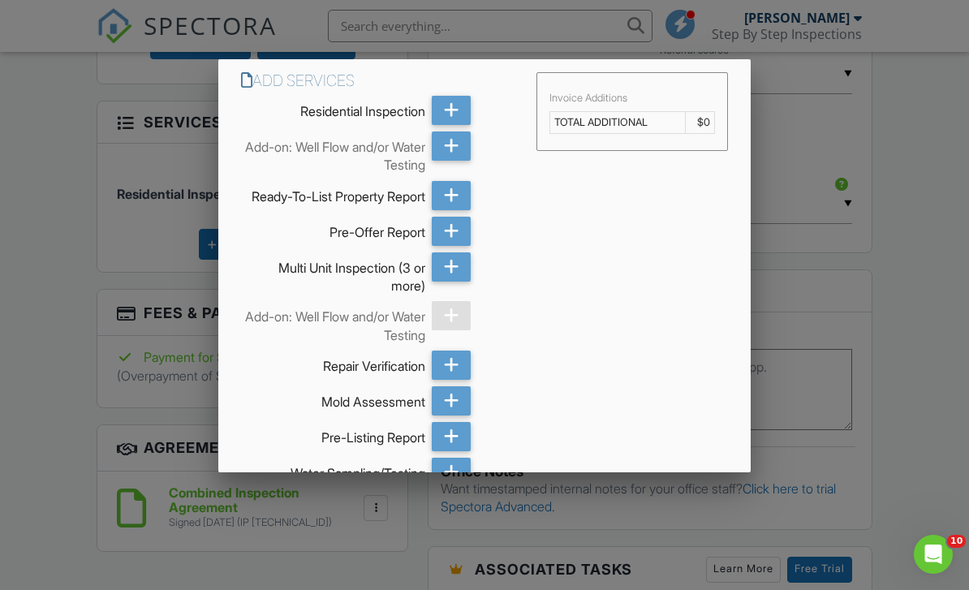
click at [42, 265] on div at bounding box center [484, 288] width 969 height 738
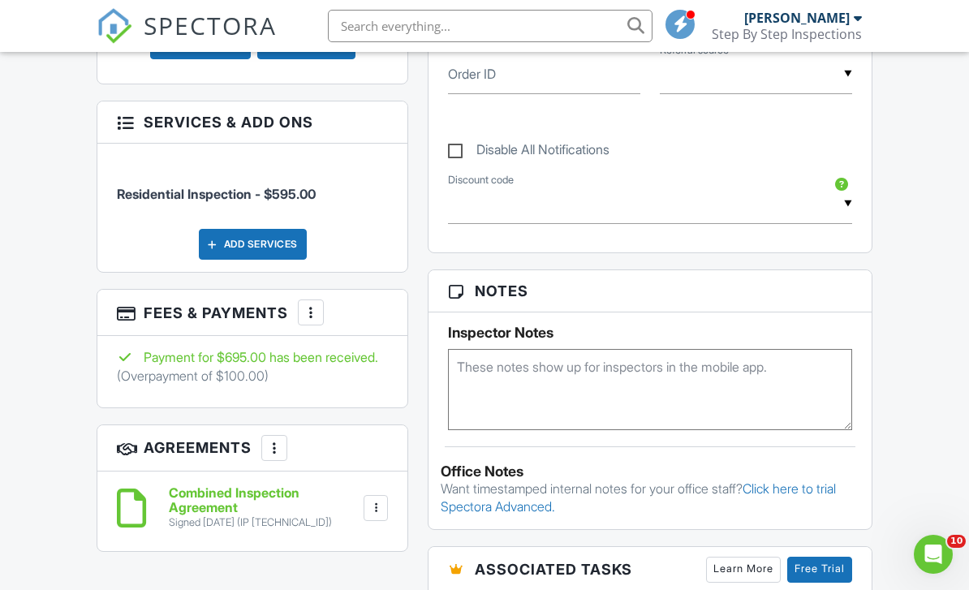
click at [135, 122] on h3 "Services & Add ons" at bounding box center [252, 122] width 310 height 42
click at [128, 141] on h3 "Services & Add ons" at bounding box center [252, 122] width 310 height 42
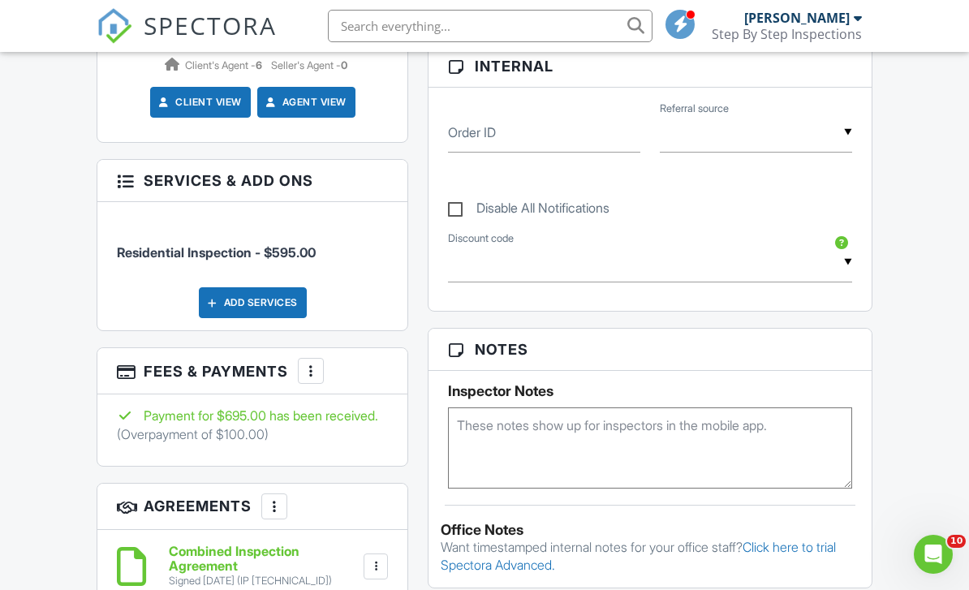
scroll to position [969, 0]
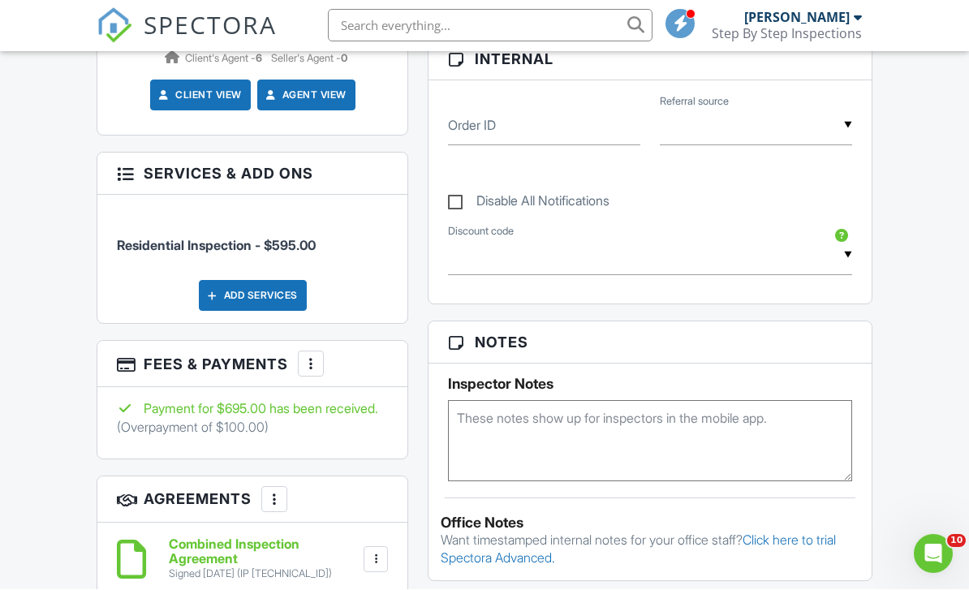
click at [49, 363] on div "Dashboard Templates Contacts Metrics Automations Advanced Settings Support Cent…" at bounding box center [484, 287] width 969 height 2409
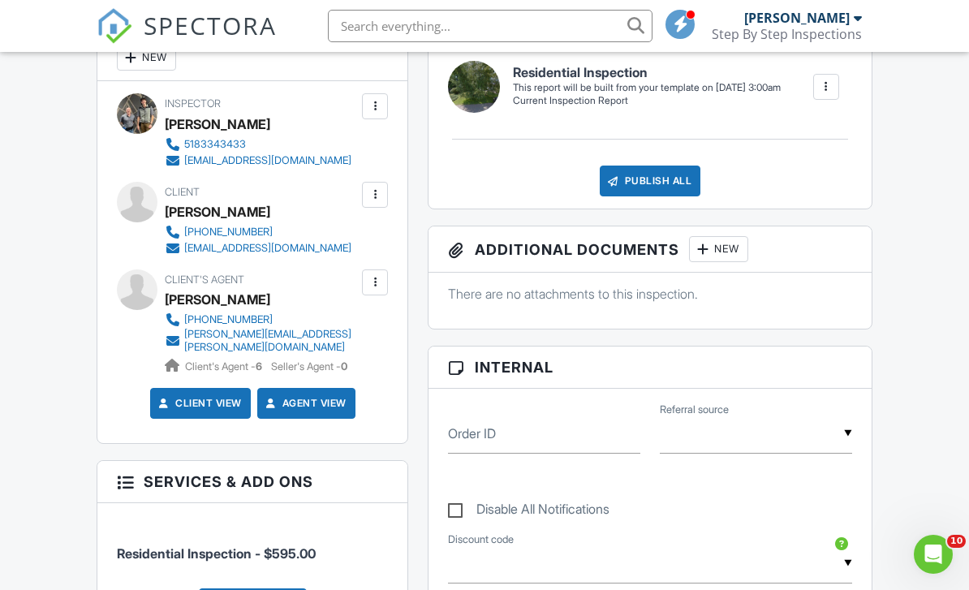
scroll to position [640, 0]
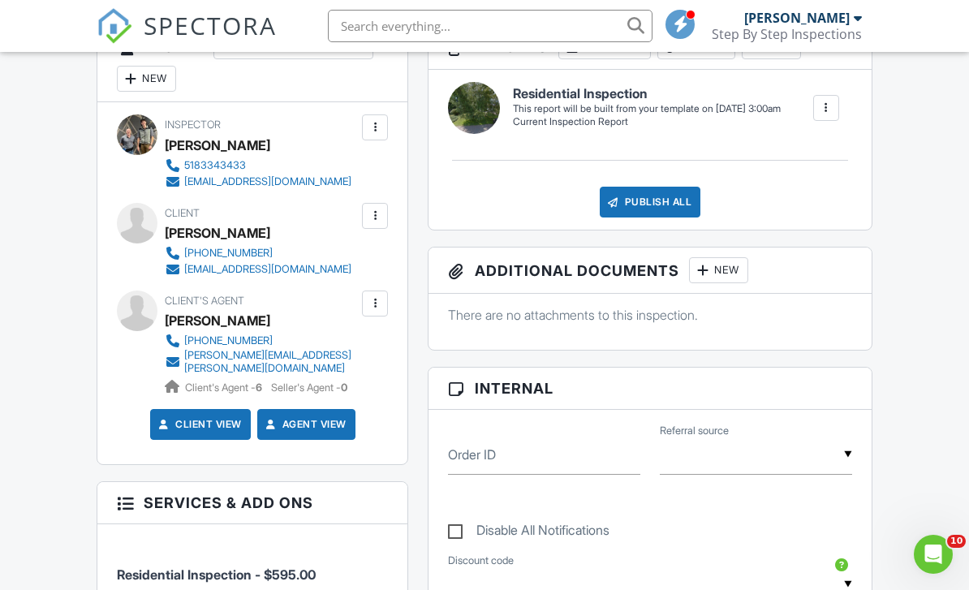
click at [183, 19] on span "SPECTORA" at bounding box center [210, 25] width 133 height 34
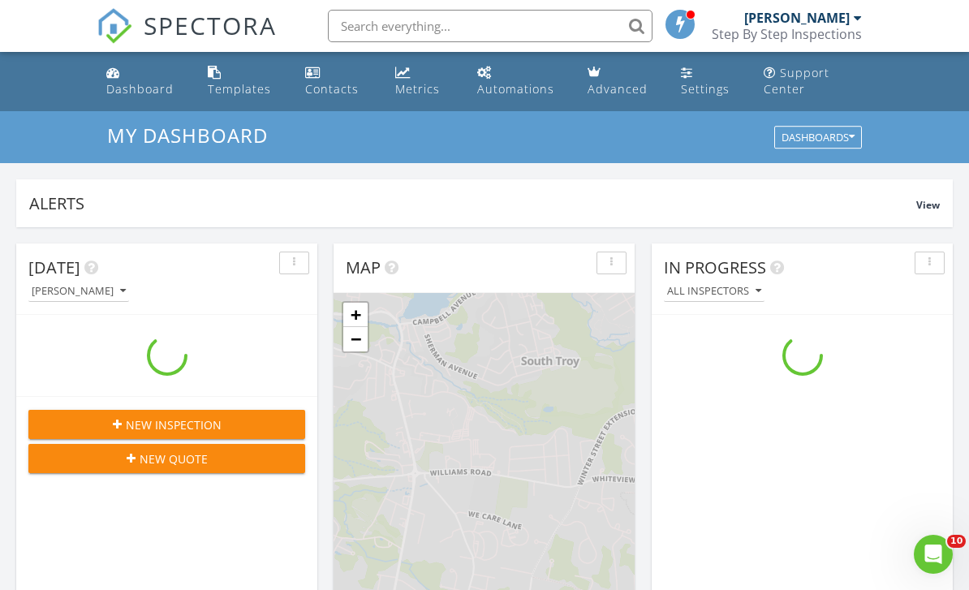
scroll to position [1478, 970]
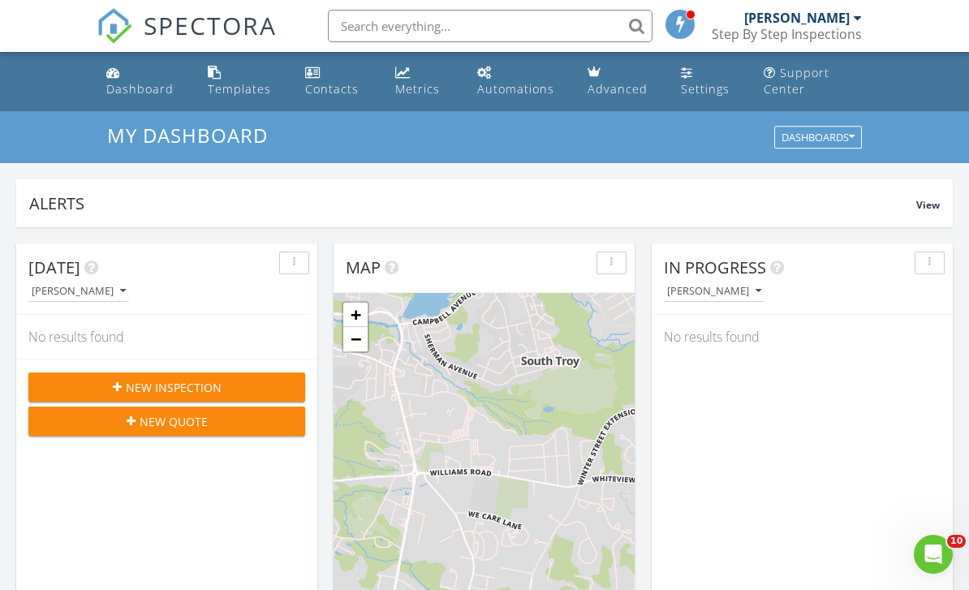
click at [833, 14] on div "[PERSON_NAME]" at bounding box center [797, 18] width 106 height 16
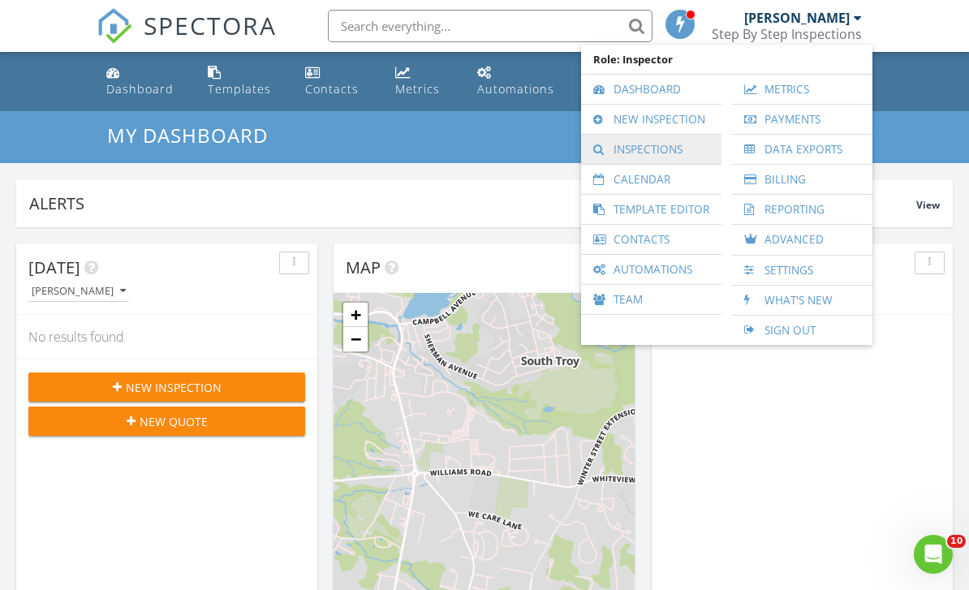
click at [672, 149] on link "Inspections" at bounding box center [651, 149] width 124 height 29
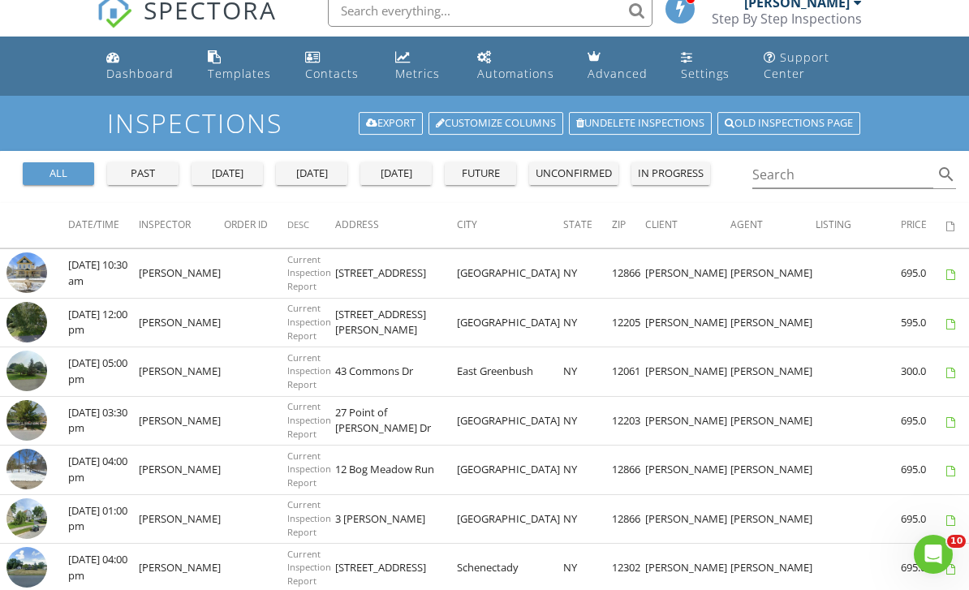
scroll to position [16, 0]
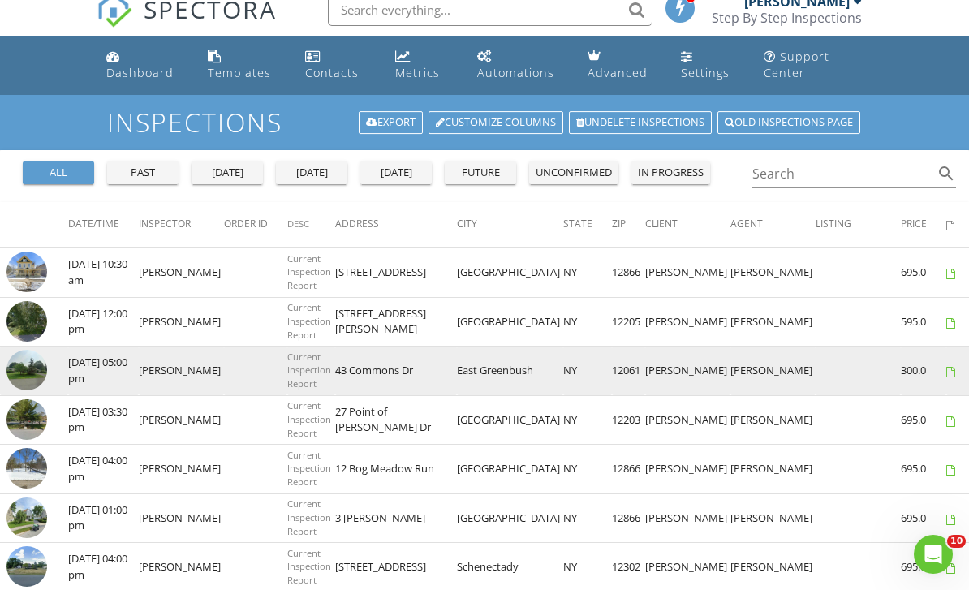
click at [77, 365] on td "[DATE] 05:00 pm" at bounding box center [103, 372] width 71 height 50
click at [34, 364] on img at bounding box center [26, 370] width 41 height 41
